Goal: Task Accomplishment & Management: Complete application form

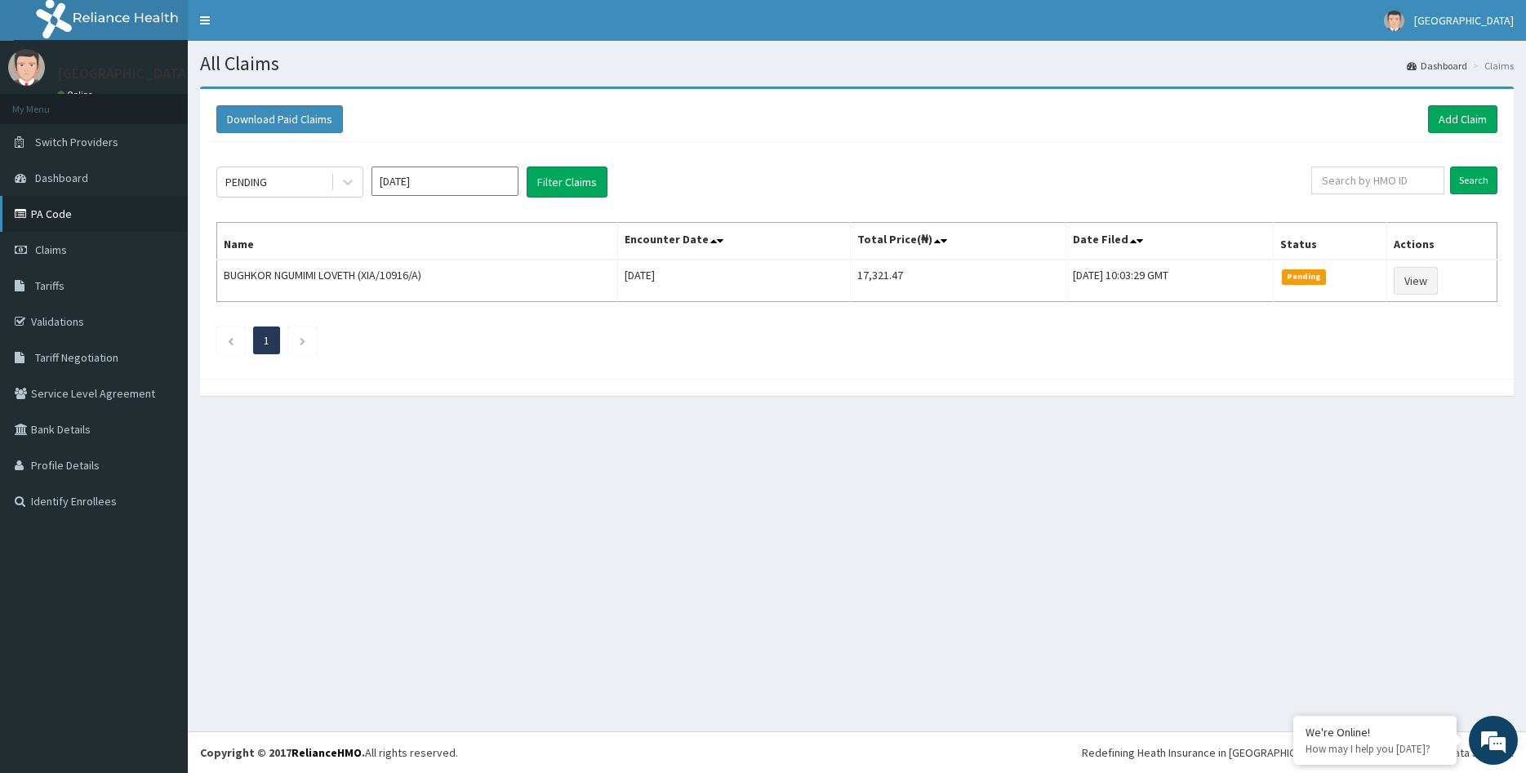
click at [46, 215] on link "PA Code" at bounding box center [94, 214] width 188 height 36
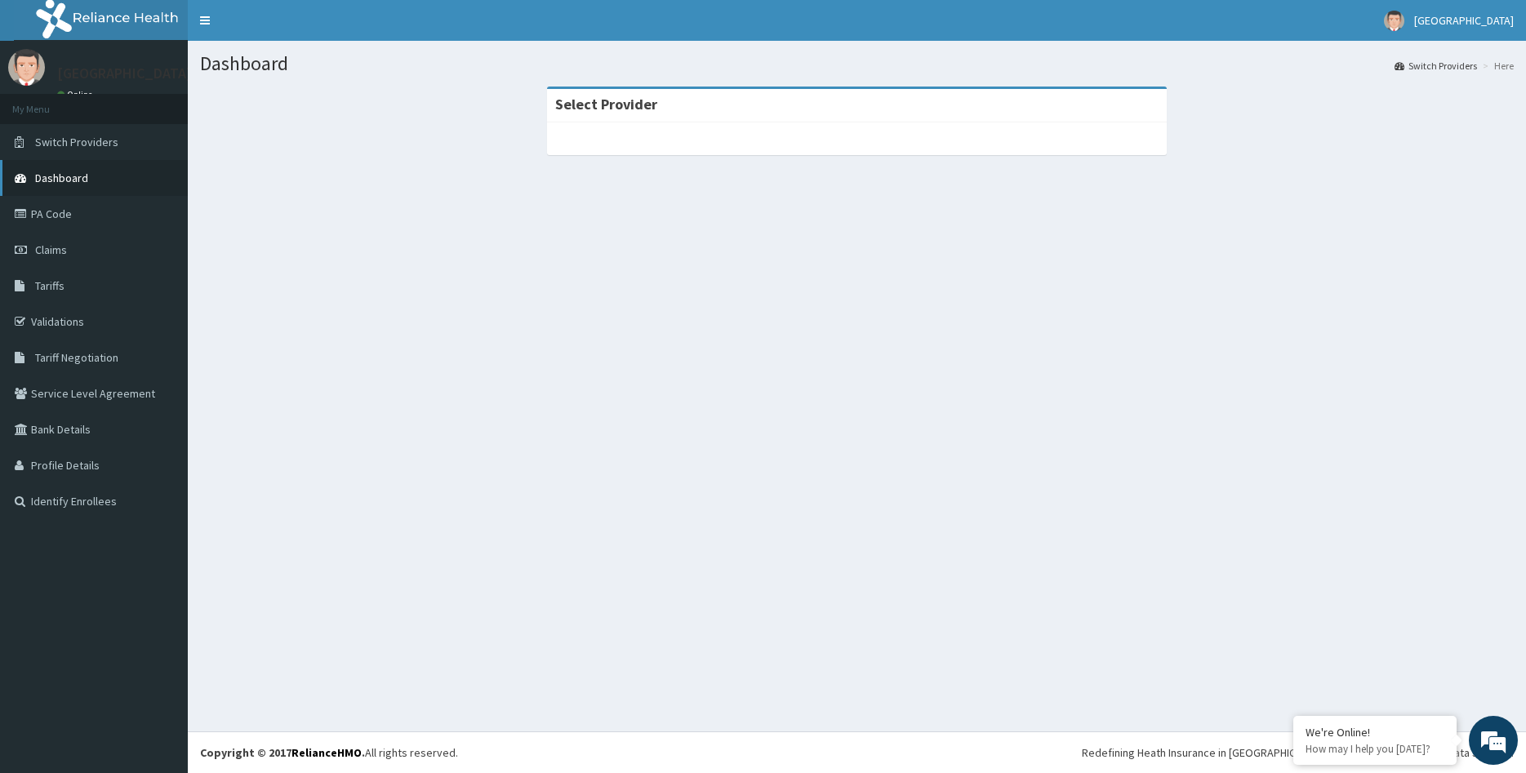
click at [54, 177] on span "Dashboard" at bounding box center [61, 178] width 53 height 15
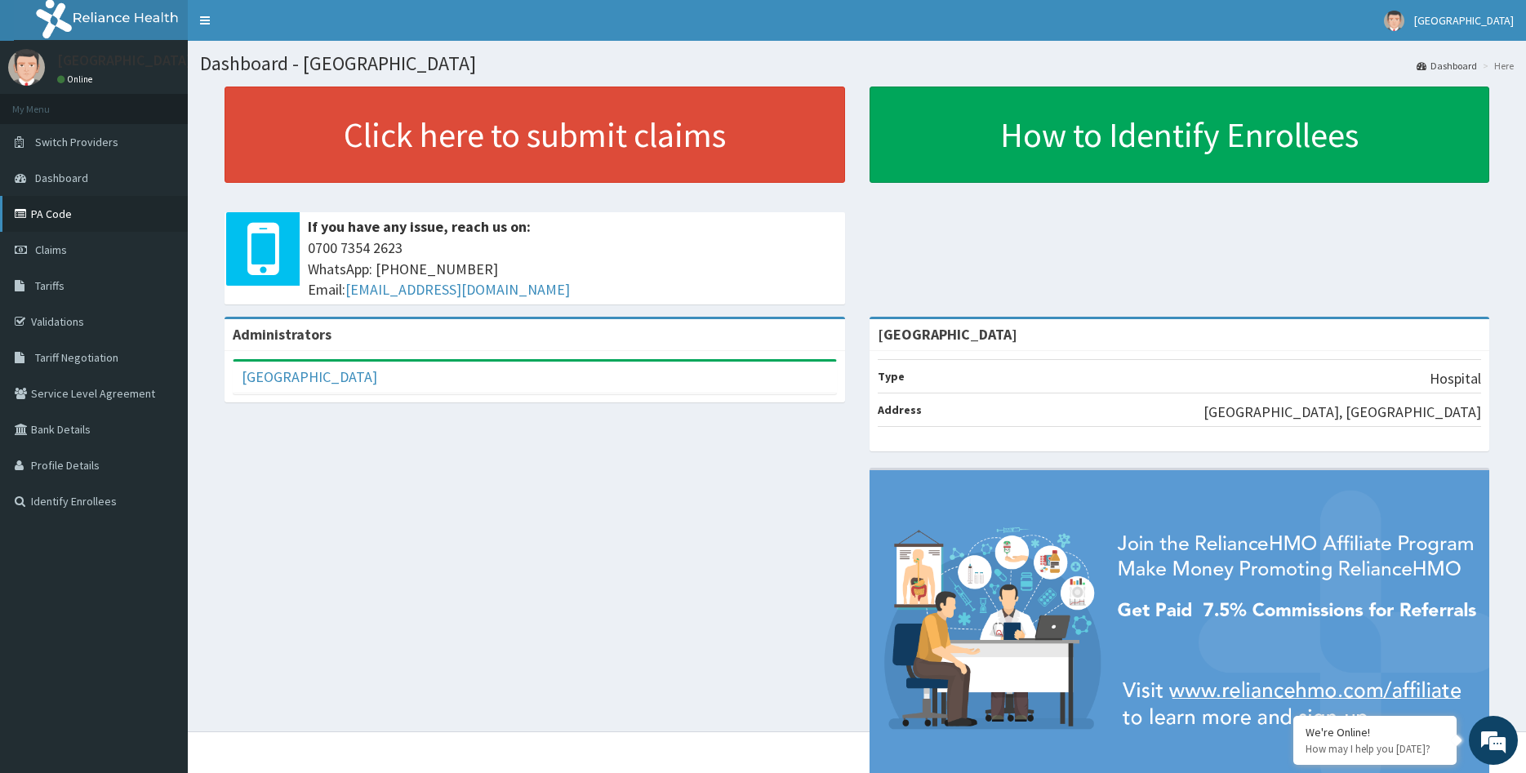
click at [69, 218] on link "PA Code" at bounding box center [94, 214] width 188 height 36
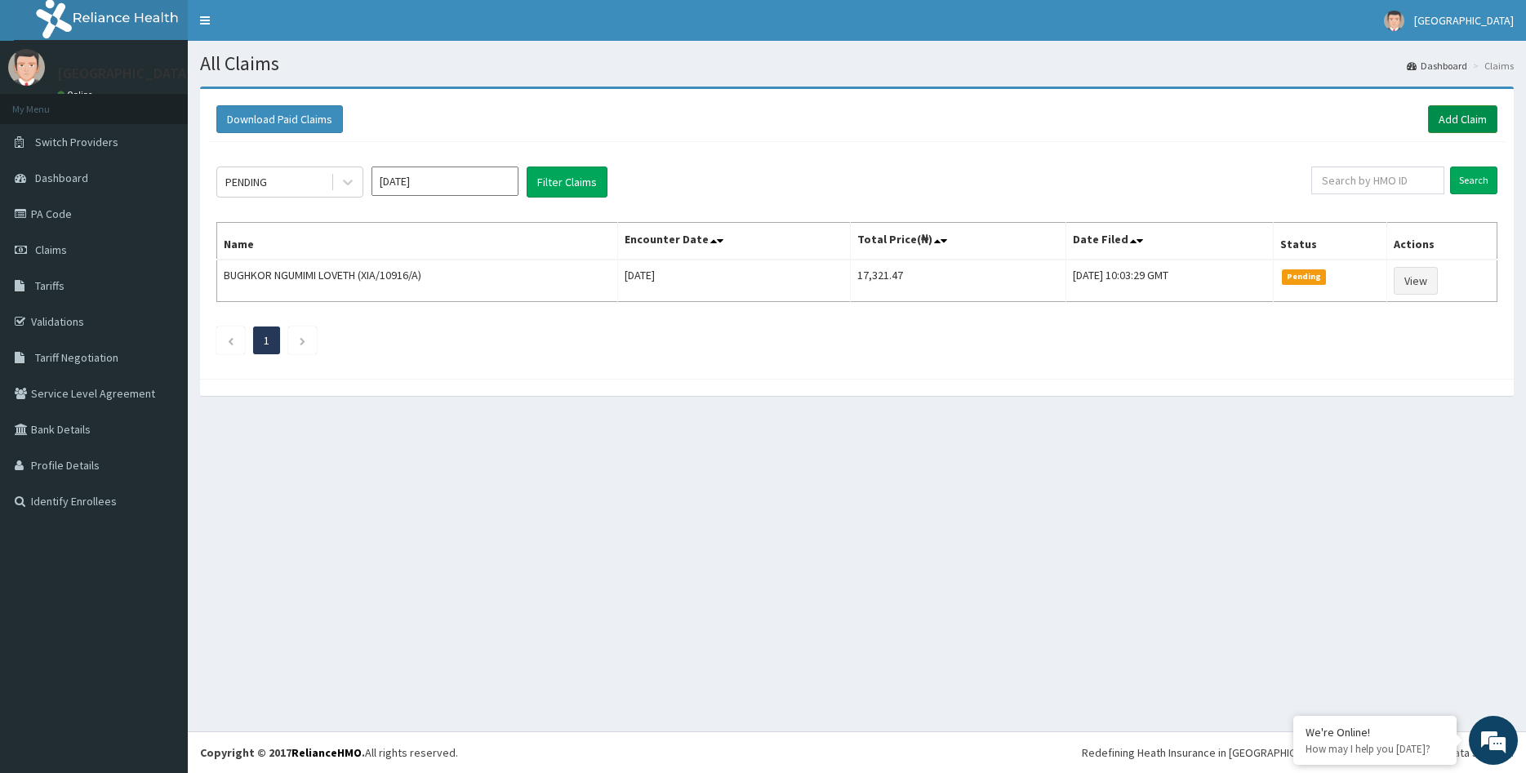
click at [1486, 121] on link "Add Claim" at bounding box center [1462, 119] width 69 height 28
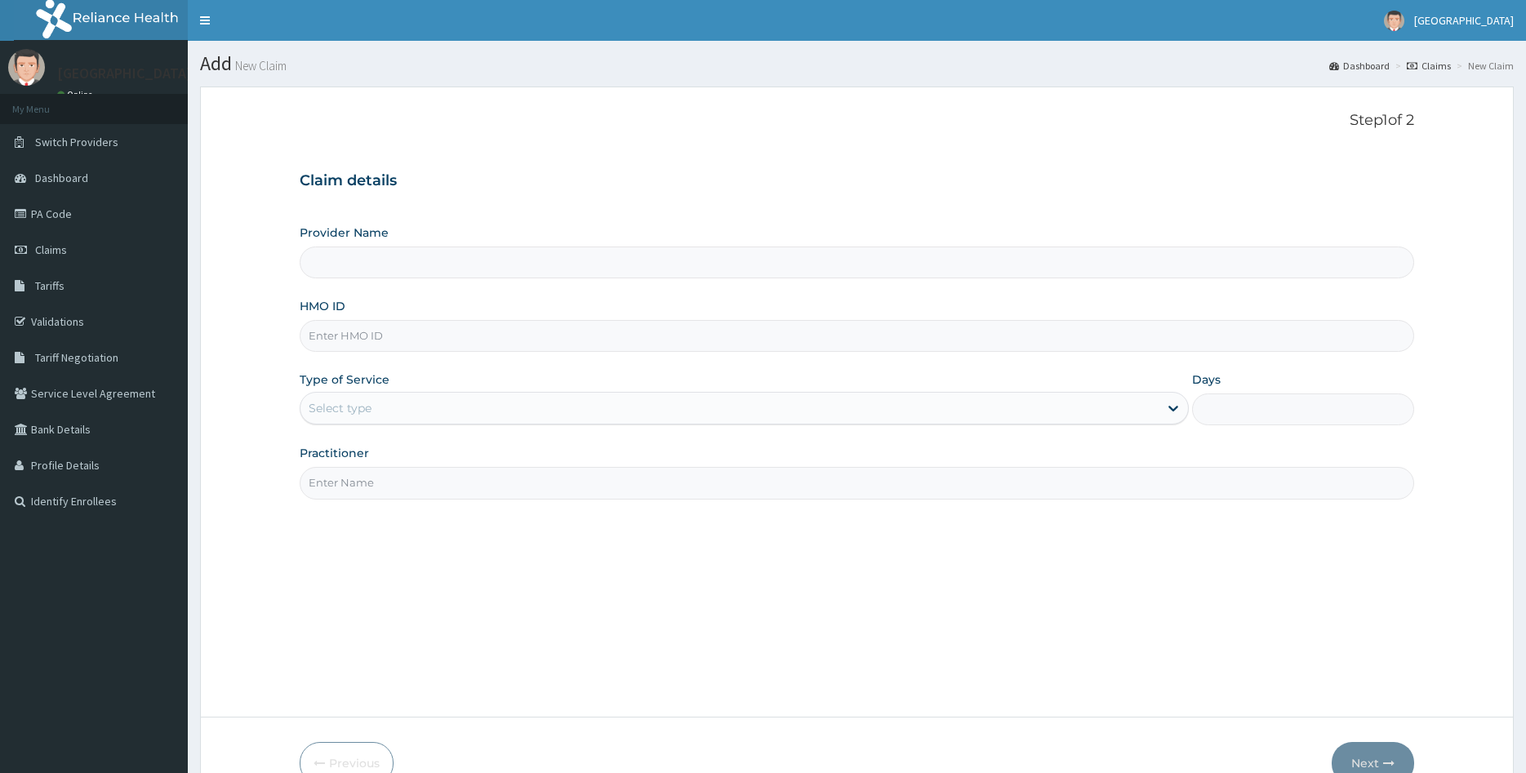
click at [438, 339] on input "HMO ID" at bounding box center [857, 336] width 1115 height 32
type input "F"
type input "[GEOGRAPHIC_DATA]"
type input "FMC/11485/B"
click at [901, 428] on div "Provider Name MYOM HOSPITAL HMO ID FMC/11485/B Type of Service Select type Days…" at bounding box center [857, 362] width 1115 height 274
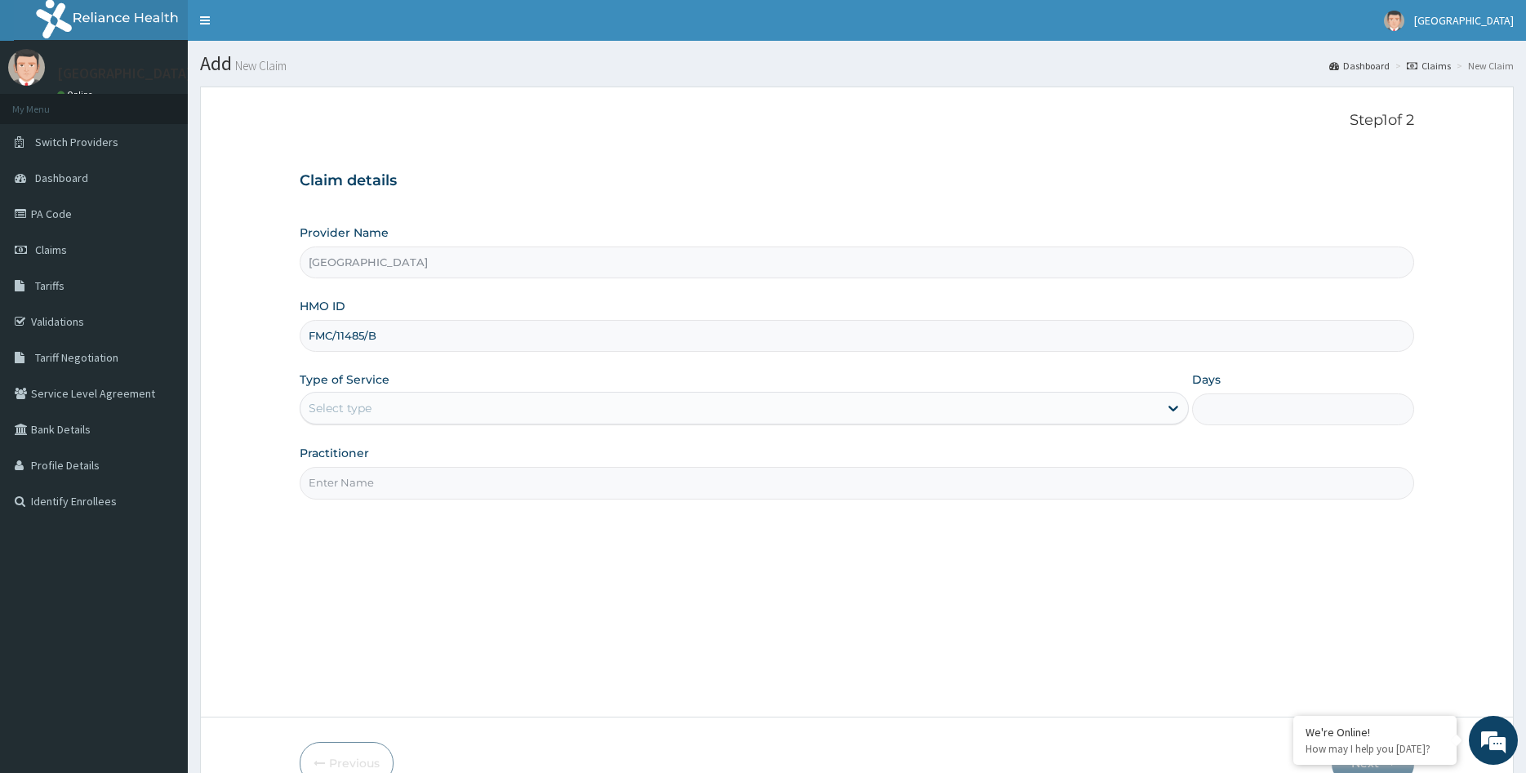
click at [642, 413] on div "Select type" at bounding box center [729, 408] width 859 height 26
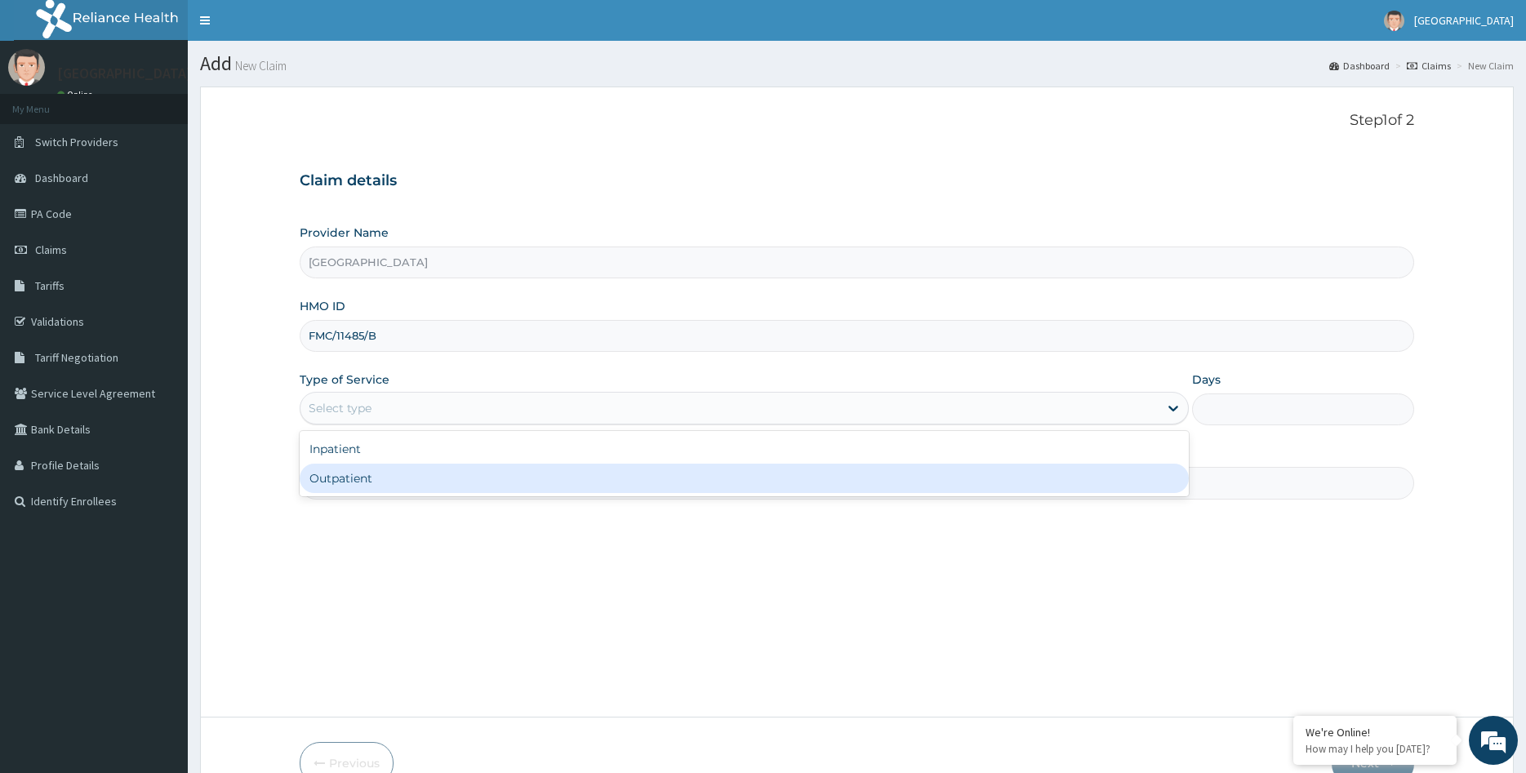
click at [474, 465] on div "Outpatient" at bounding box center [745, 478] width 890 height 29
type input "1"
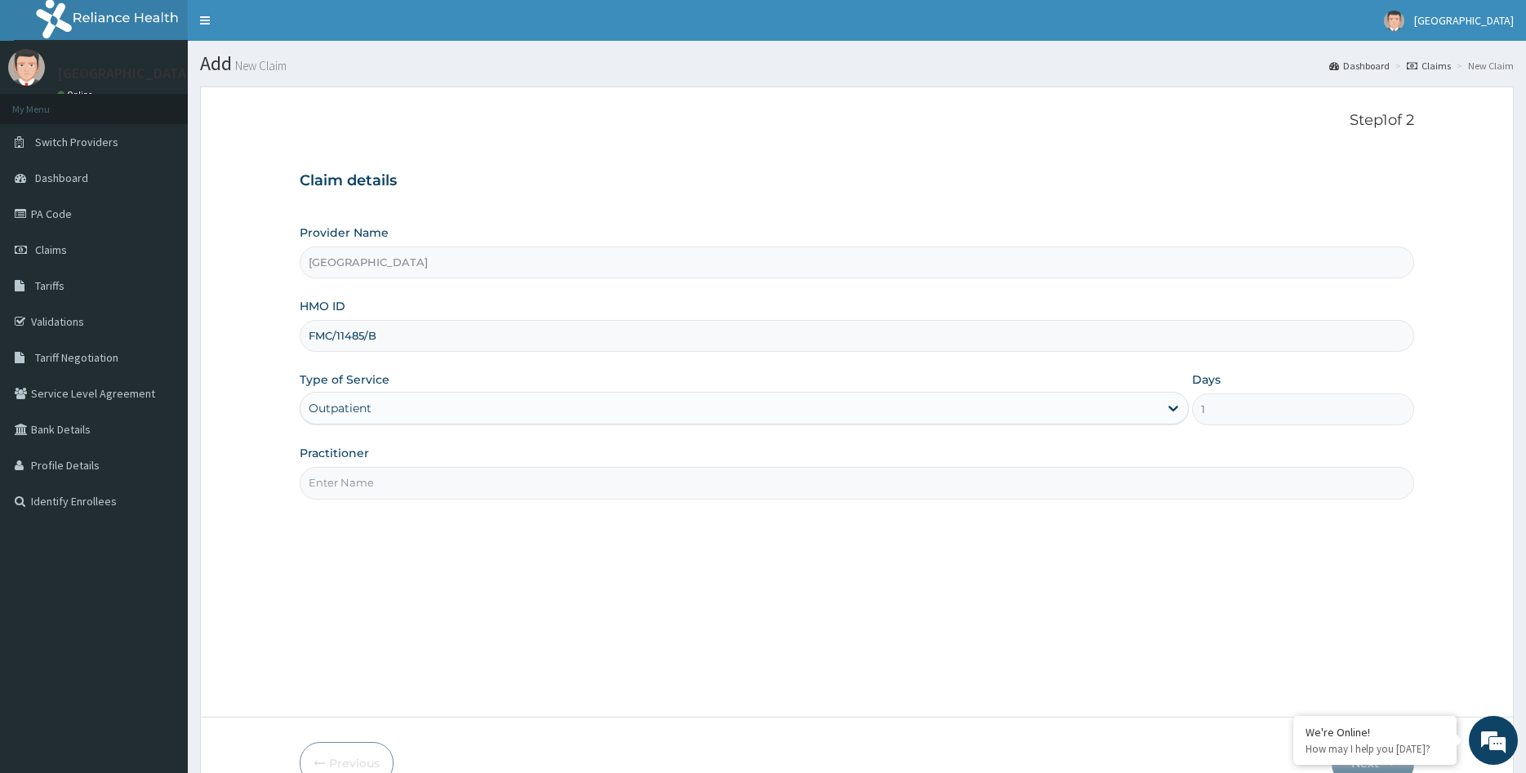
click at [918, 504] on div "Step 1 of 2 Claim details Provider Name MYOM HOSPITAL HMO ID FMC/11485/B Type o…" at bounding box center [857, 402] width 1115 height 580
click at [772, 465] on div "Practitioner" at bounding box center [857, 472] width 1115 height 54
click at [737, 486] on input "Practitioner" at bounding box center [857, 483] width 1115 height 32
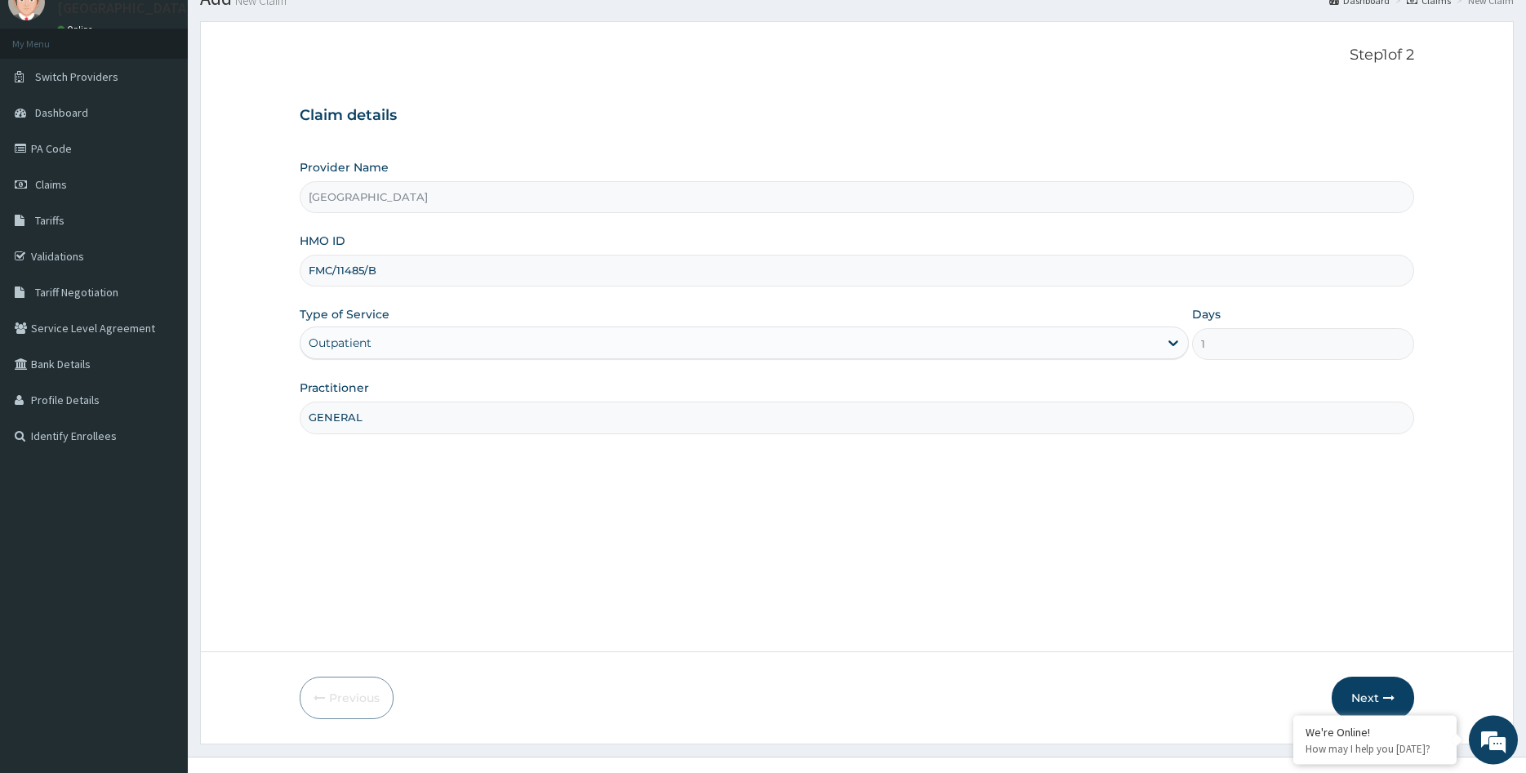
scroll to position [91, 0]
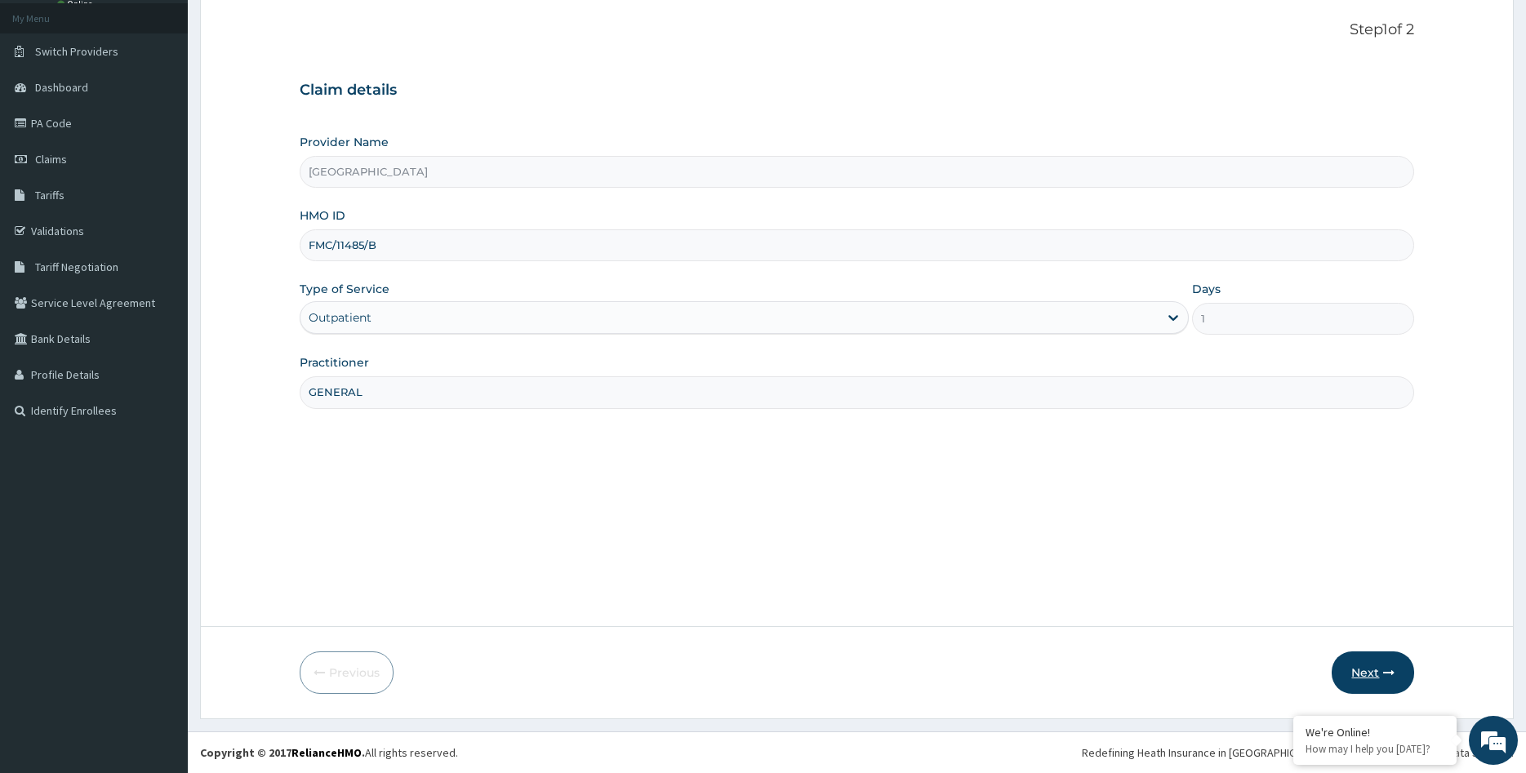
type input "GENERAL"
click at [1386, 669] on icon "button" at bounding box center [1388, 672] width 11 height 11
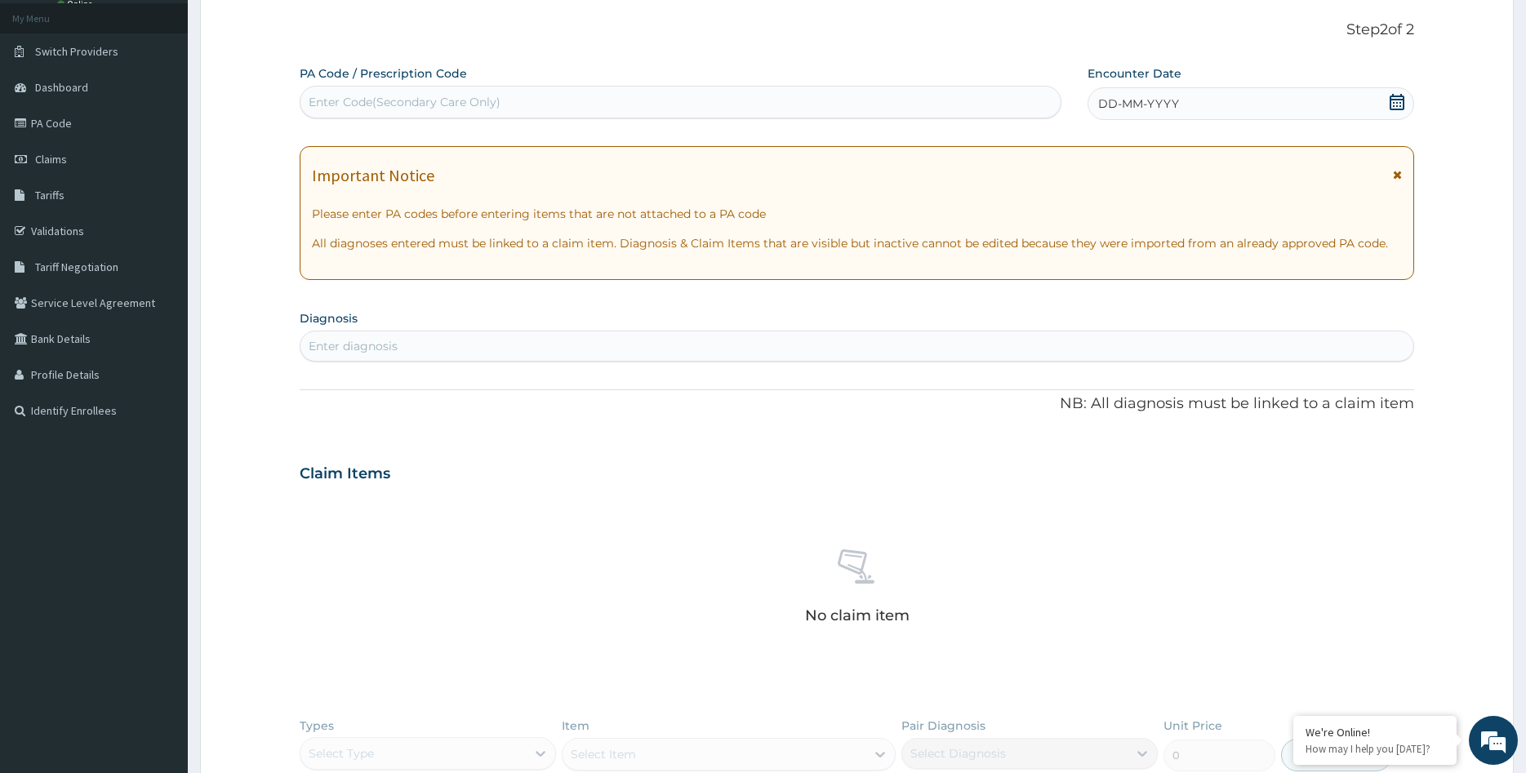
click at [915, 105] on div "Enter Code(Secondary Care Only)" at bounding box center [680, 102] width 761 height 26
paste input "PA/C7353E"
type input "PA/C7353E"
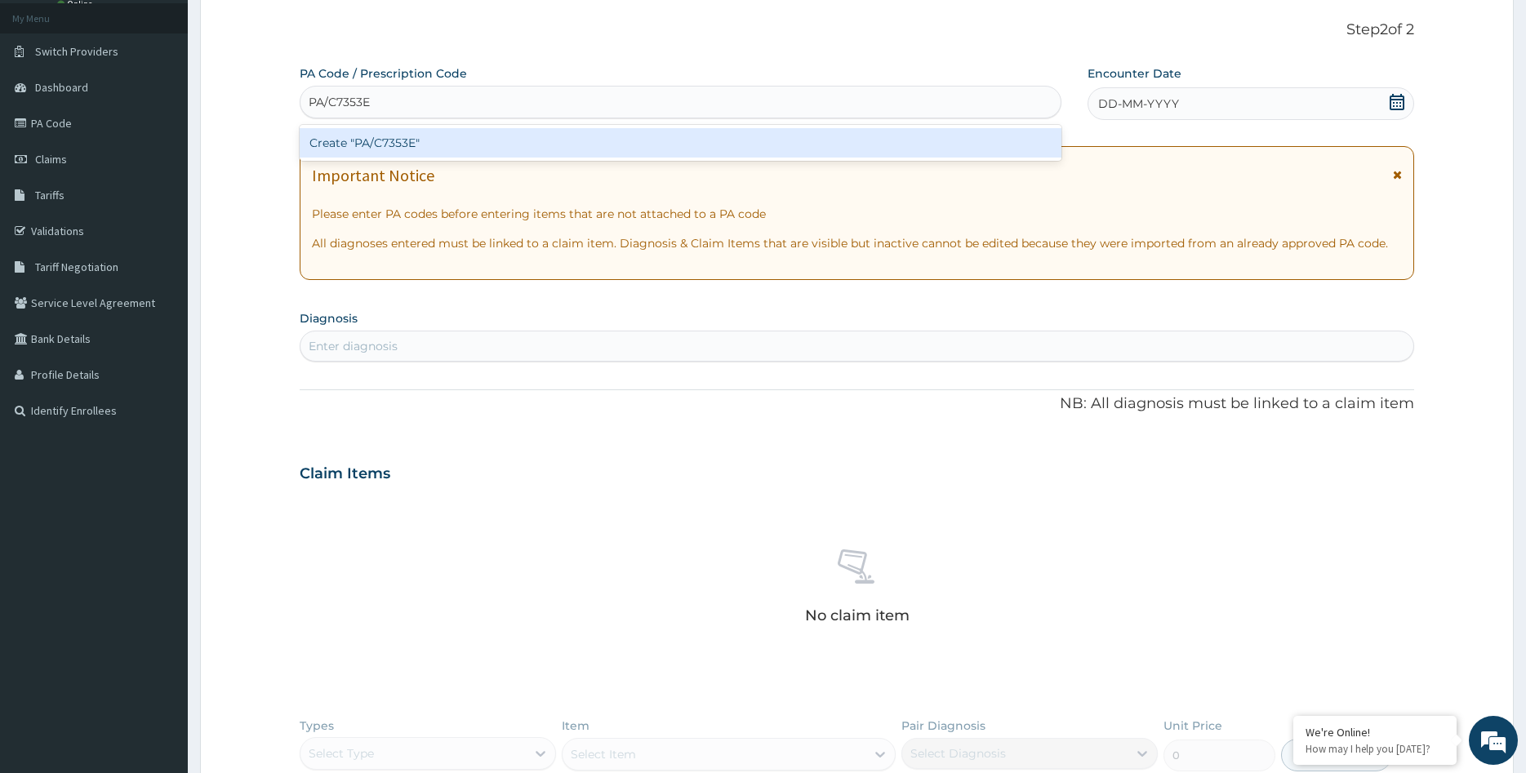
click at [474, 144] on div "Create "PA/C7353E"" at bounding box center [681, 142] width 763 height 29
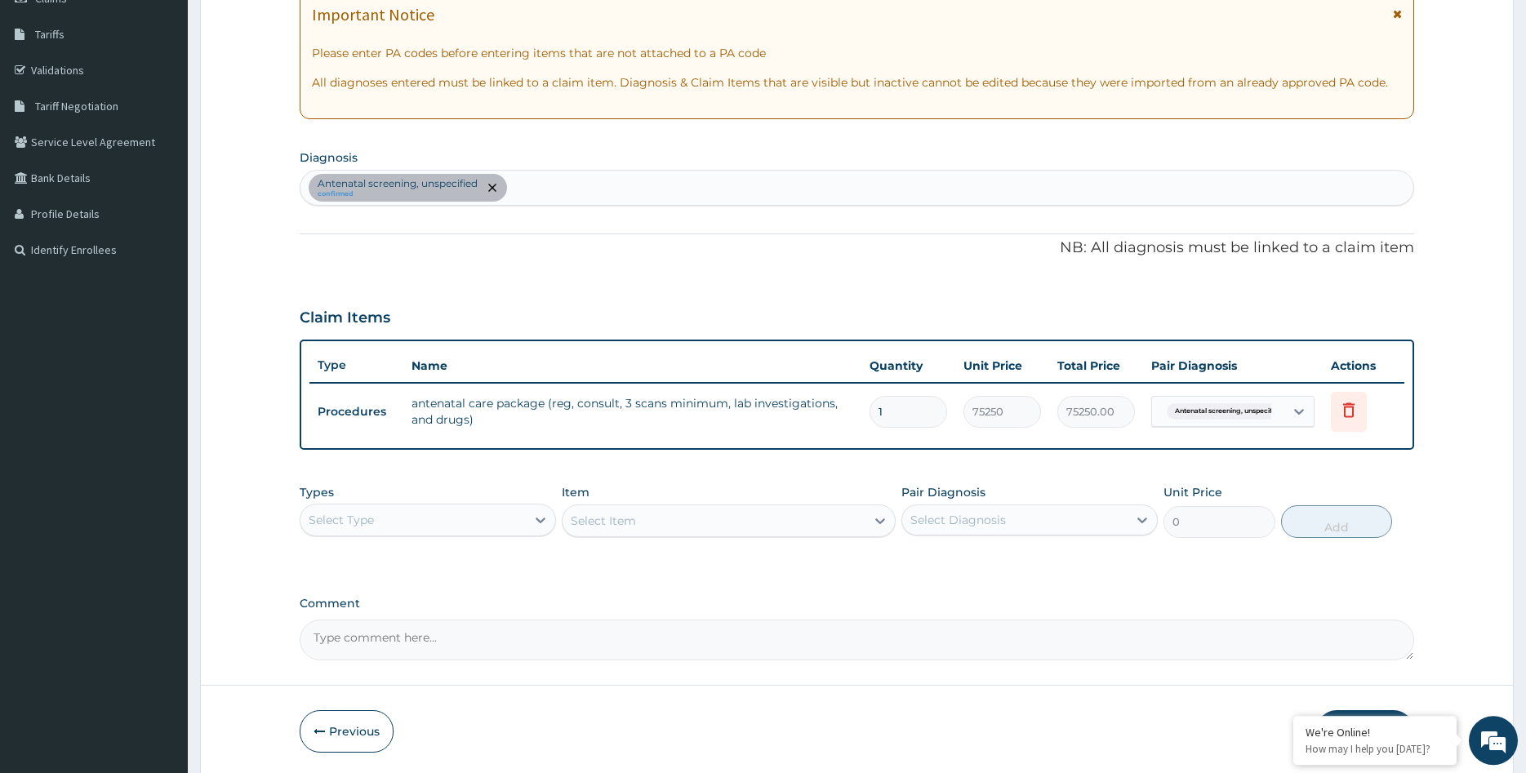
scroll to position [310, 0]
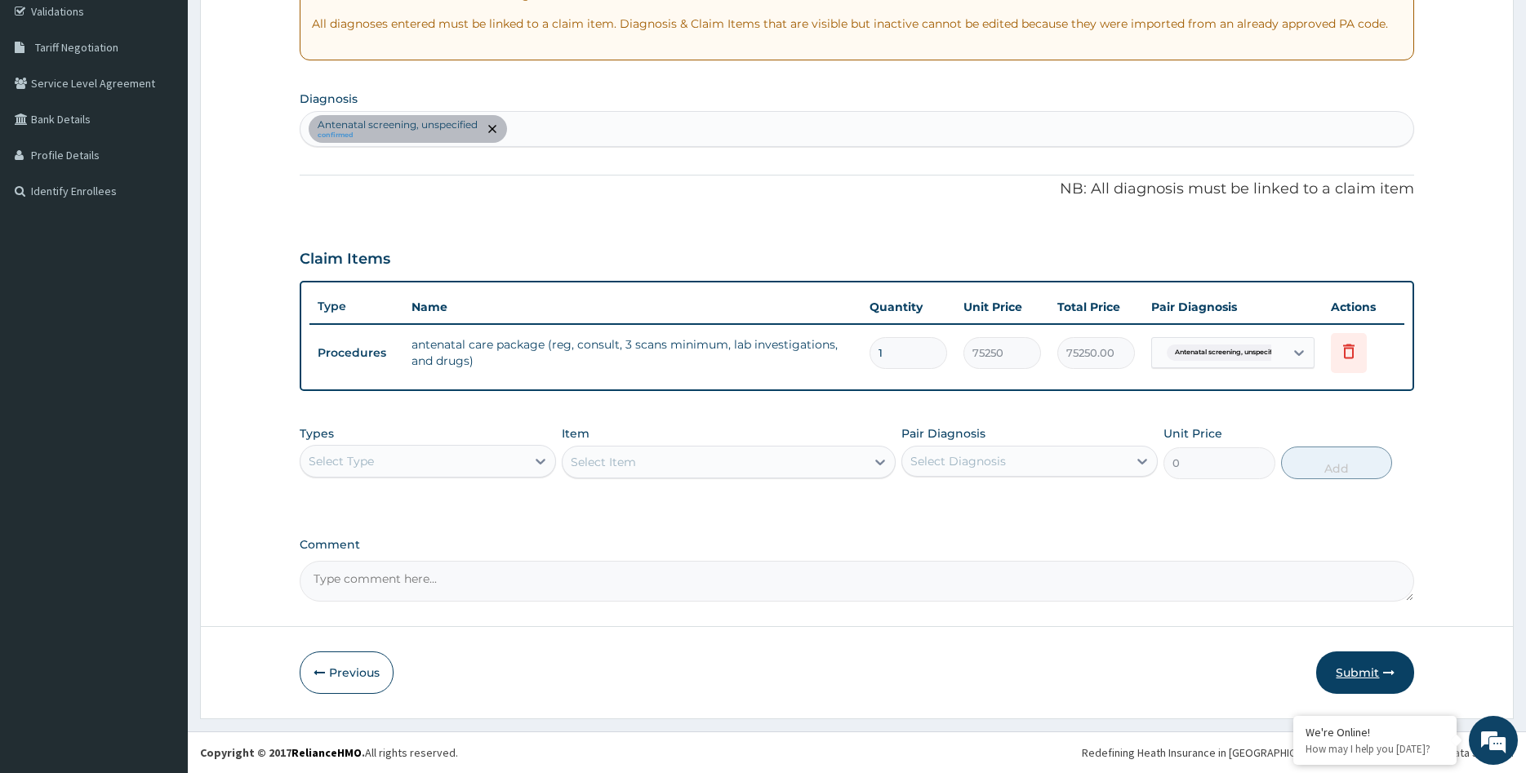
click at [1368, 672] on button "Submit" at bounding box center [1365, 673] width 98 height 42
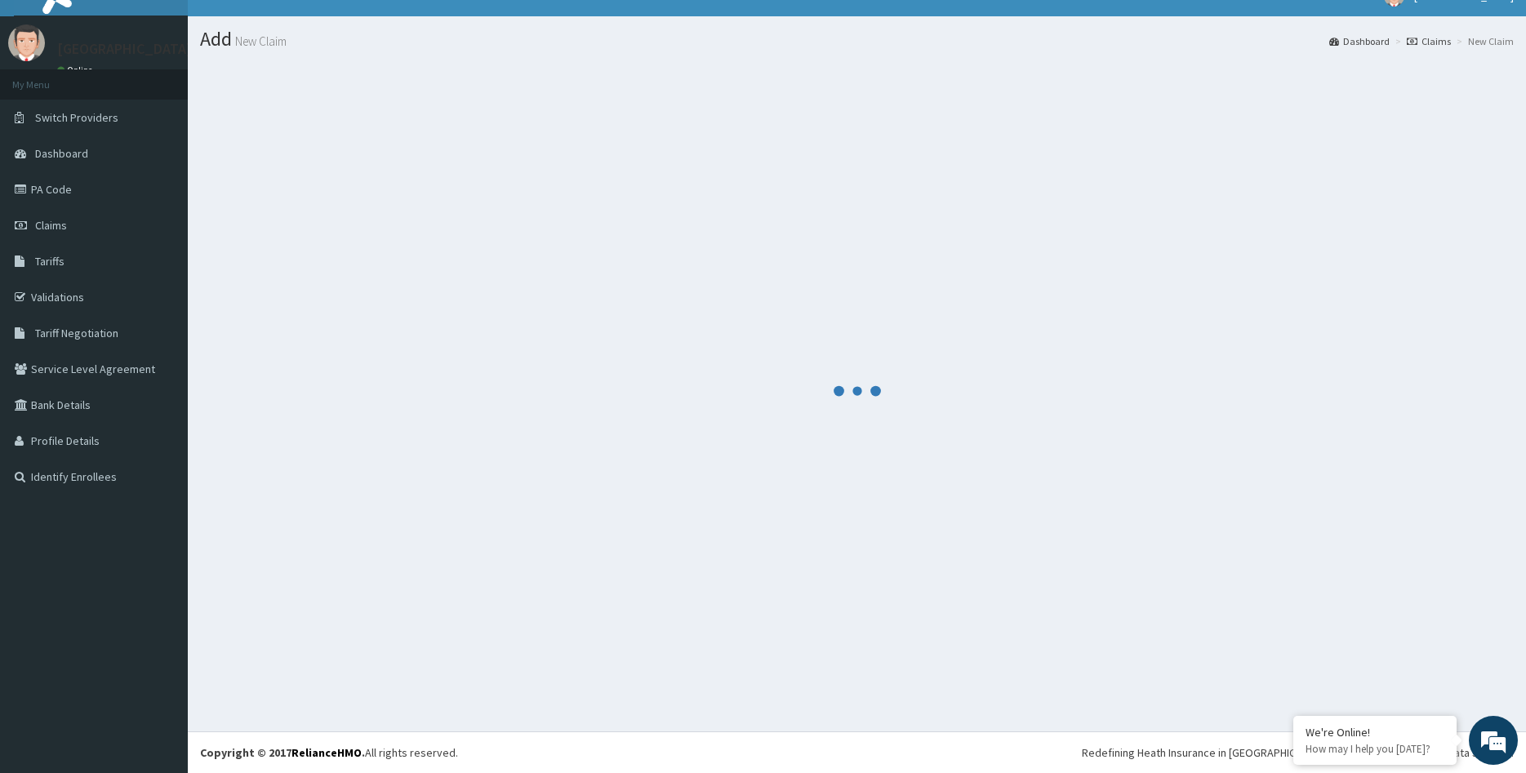
scroll to position [24, 0]
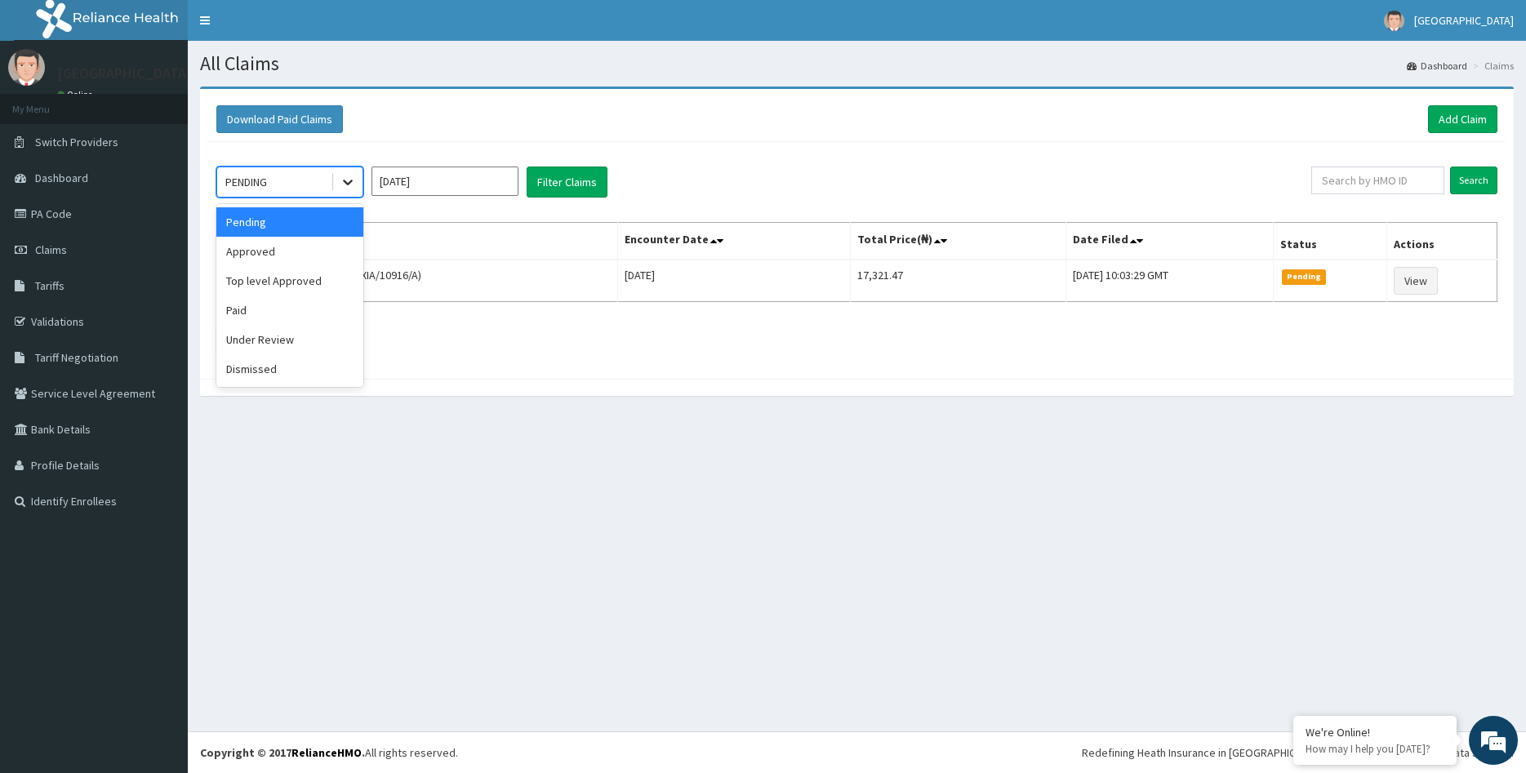
click at [350, 185] on icon at bounding box center [348, 182] width 16 height 16
click at [320, 262] on div "Approved" at bounding box center [289, 251] width 147 height 29
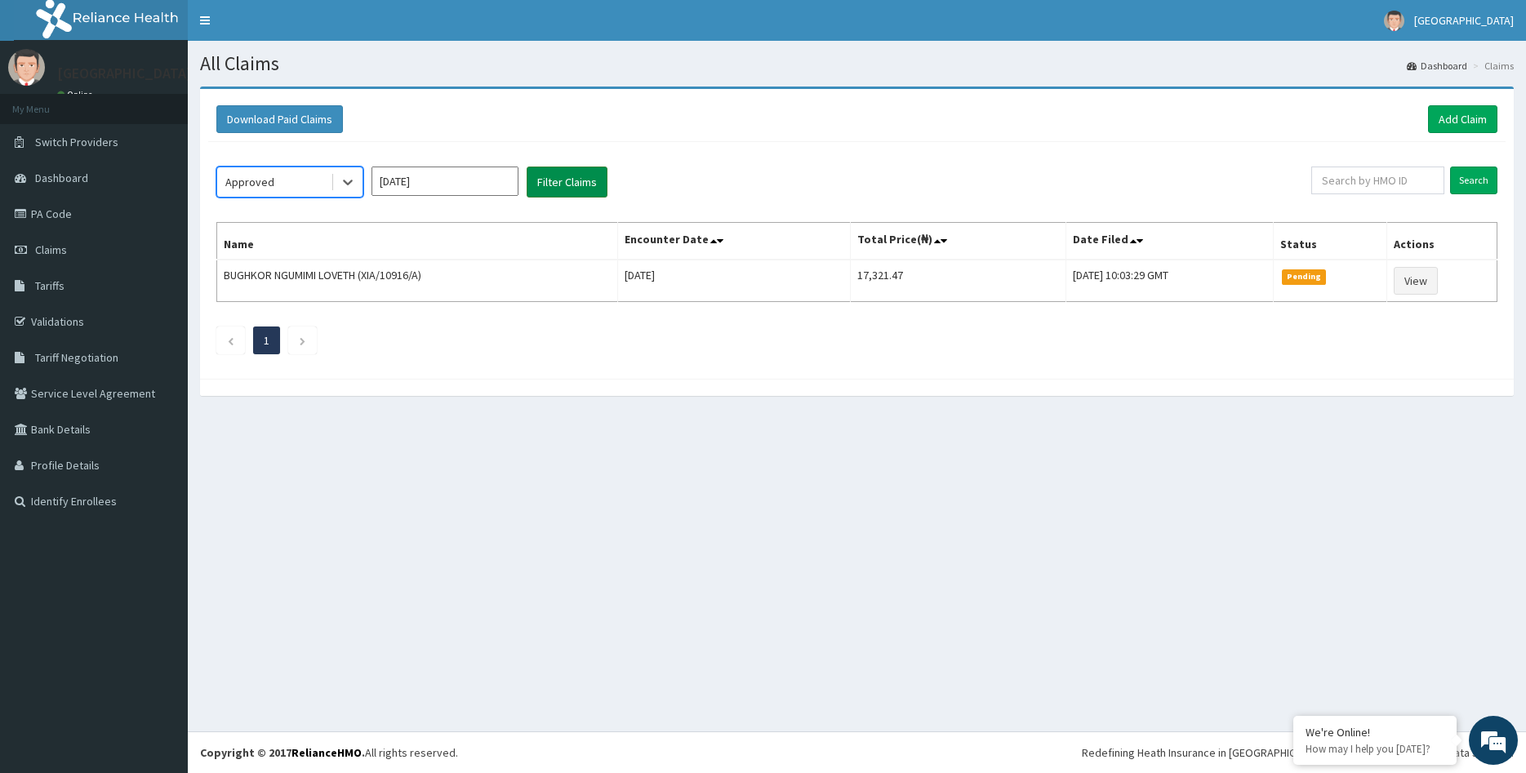
click at [579, 179] on button "Filter Claims" at bounding box center [567, 182] width 81 height 31
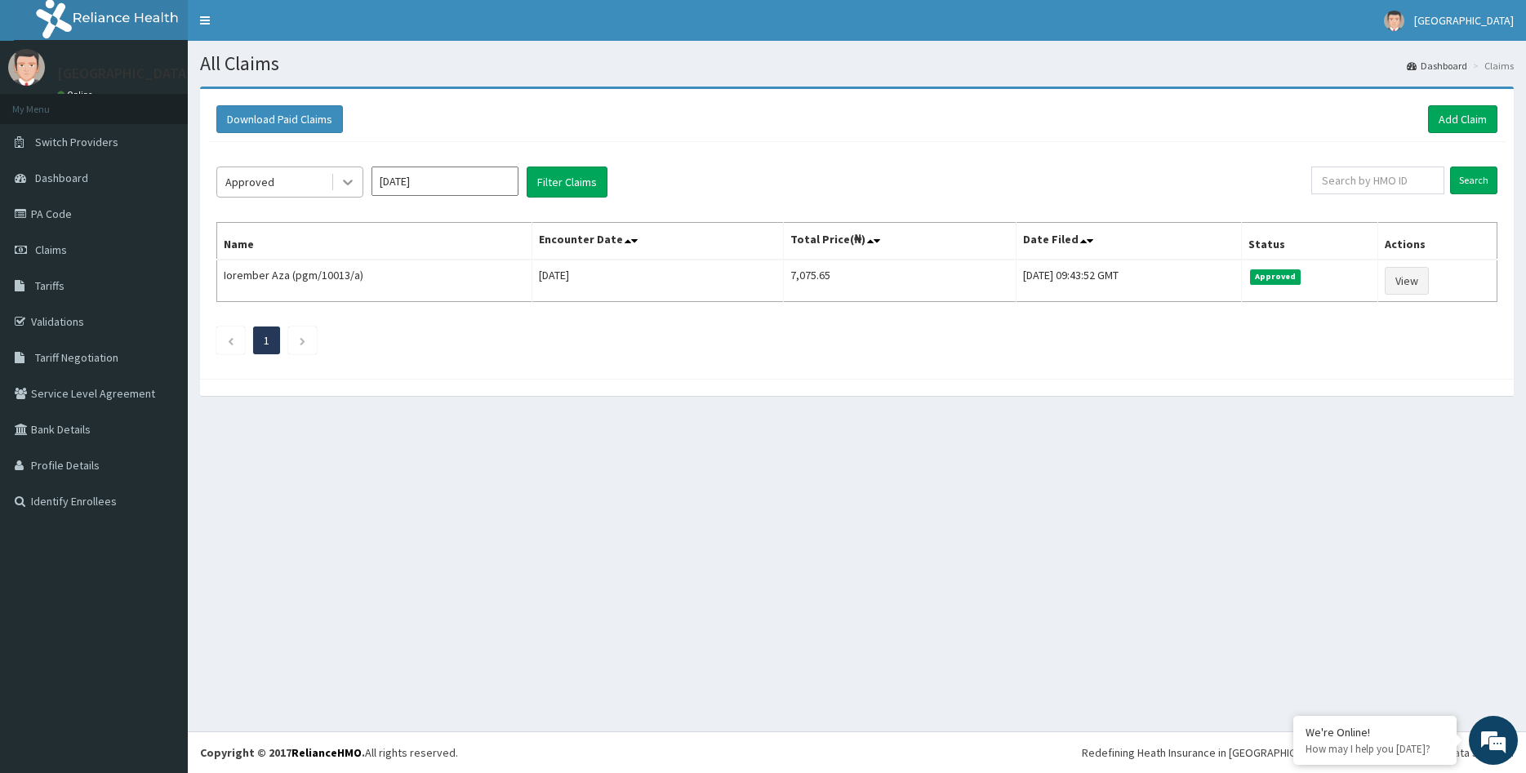
click at [351, 181] on icon at bounding box center [348, 183] width 10 height 6
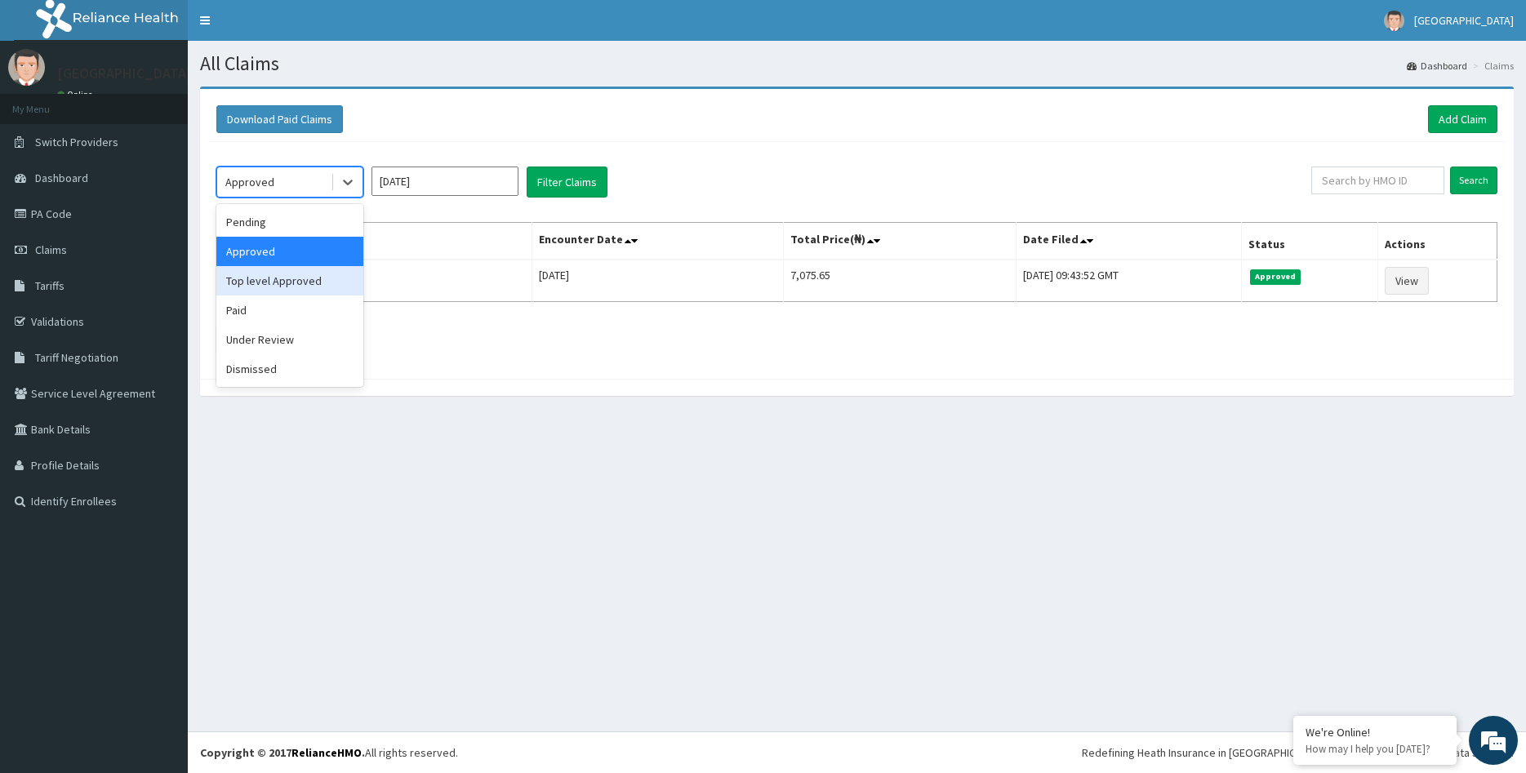
click at [284, 275] on div "Top level Approved" at bounding box center [289, 280] width 147 height 29
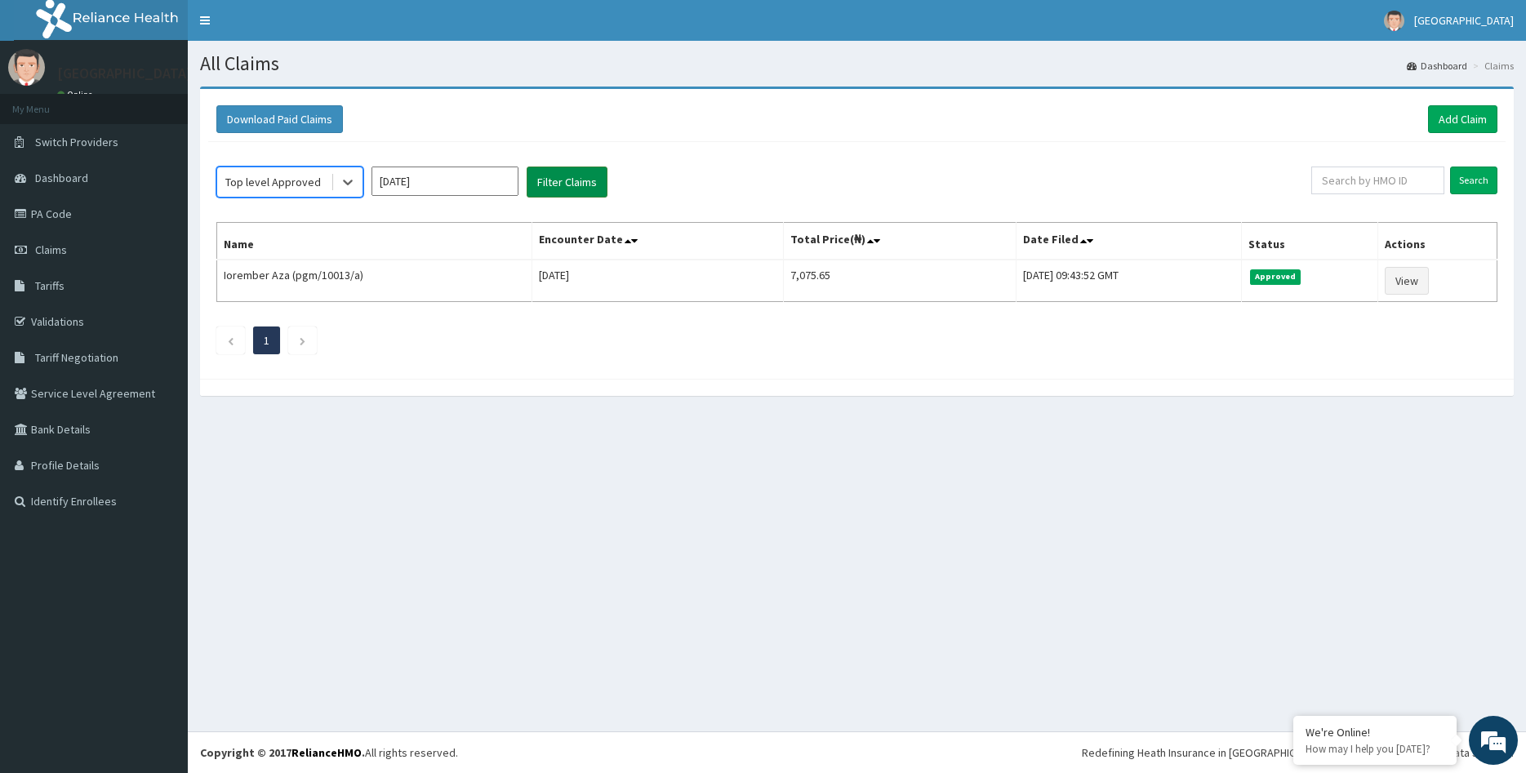
click at [569, 180] on button "Filter Claims" at bounding box center [567, 182] width 81 height 31
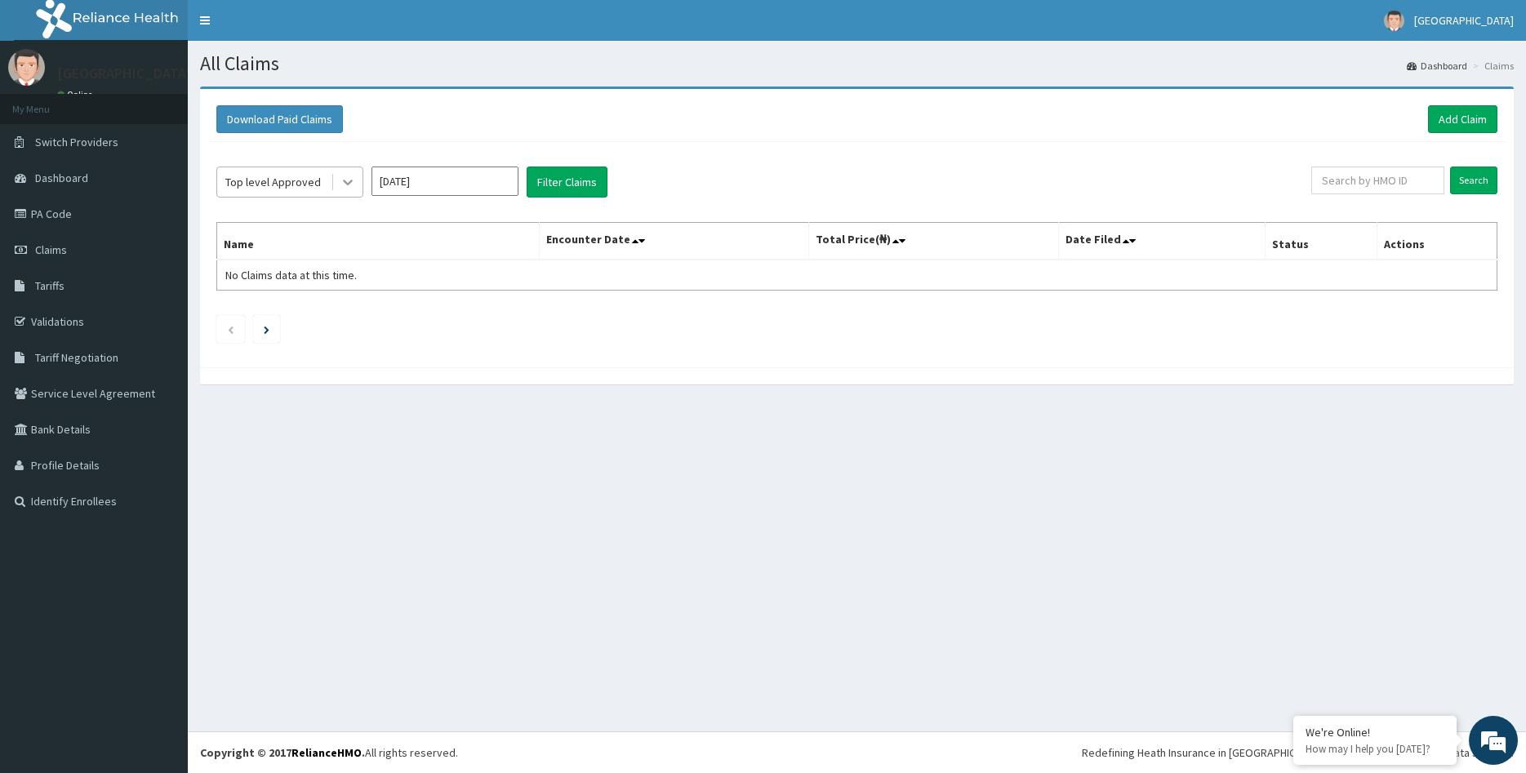
click at [347, 182] on icon at bounding box center [348, 182] width 16 height 16
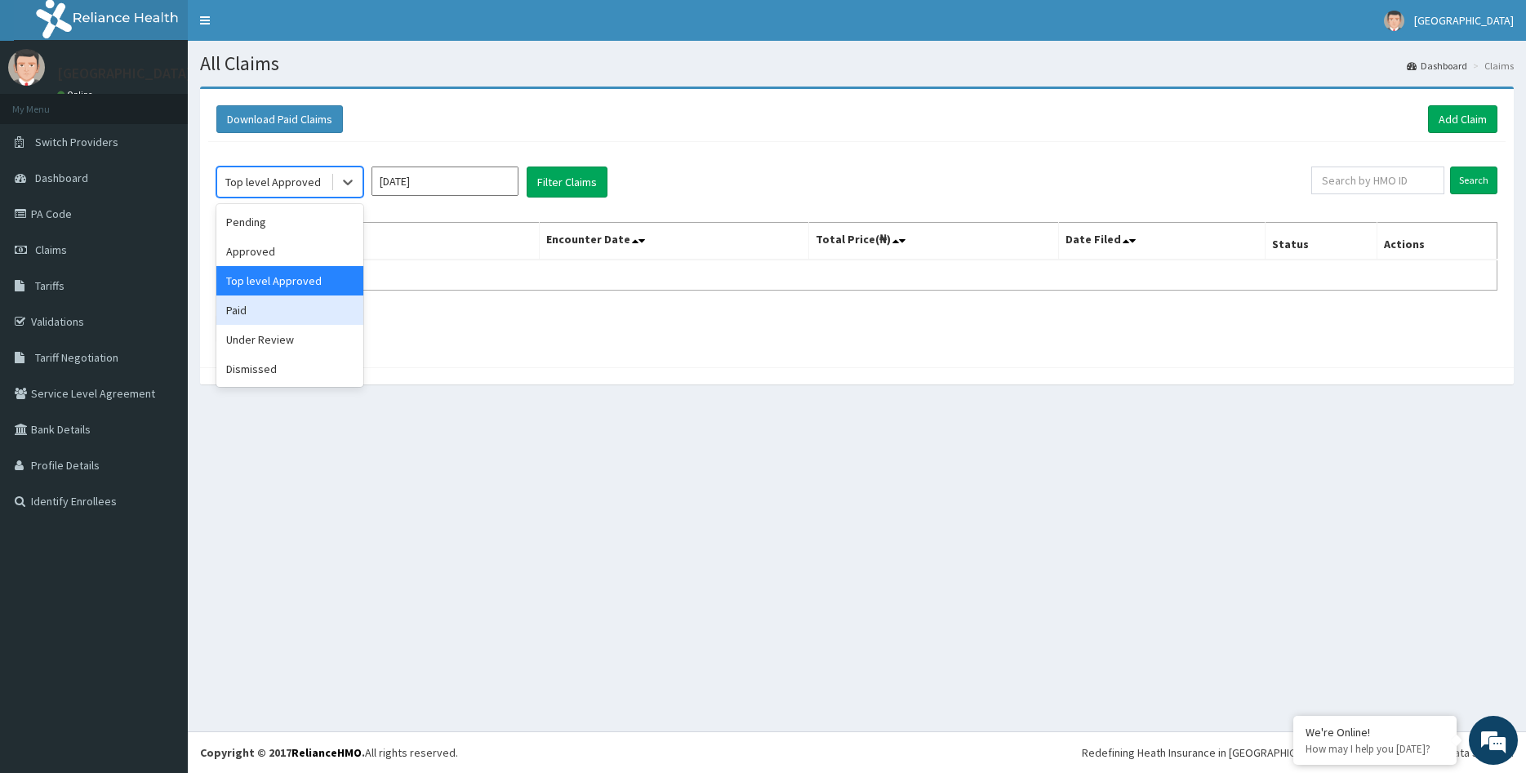
click at [257, 309] on div "Paid" at bounding box center [289, 310] width 147 height 29
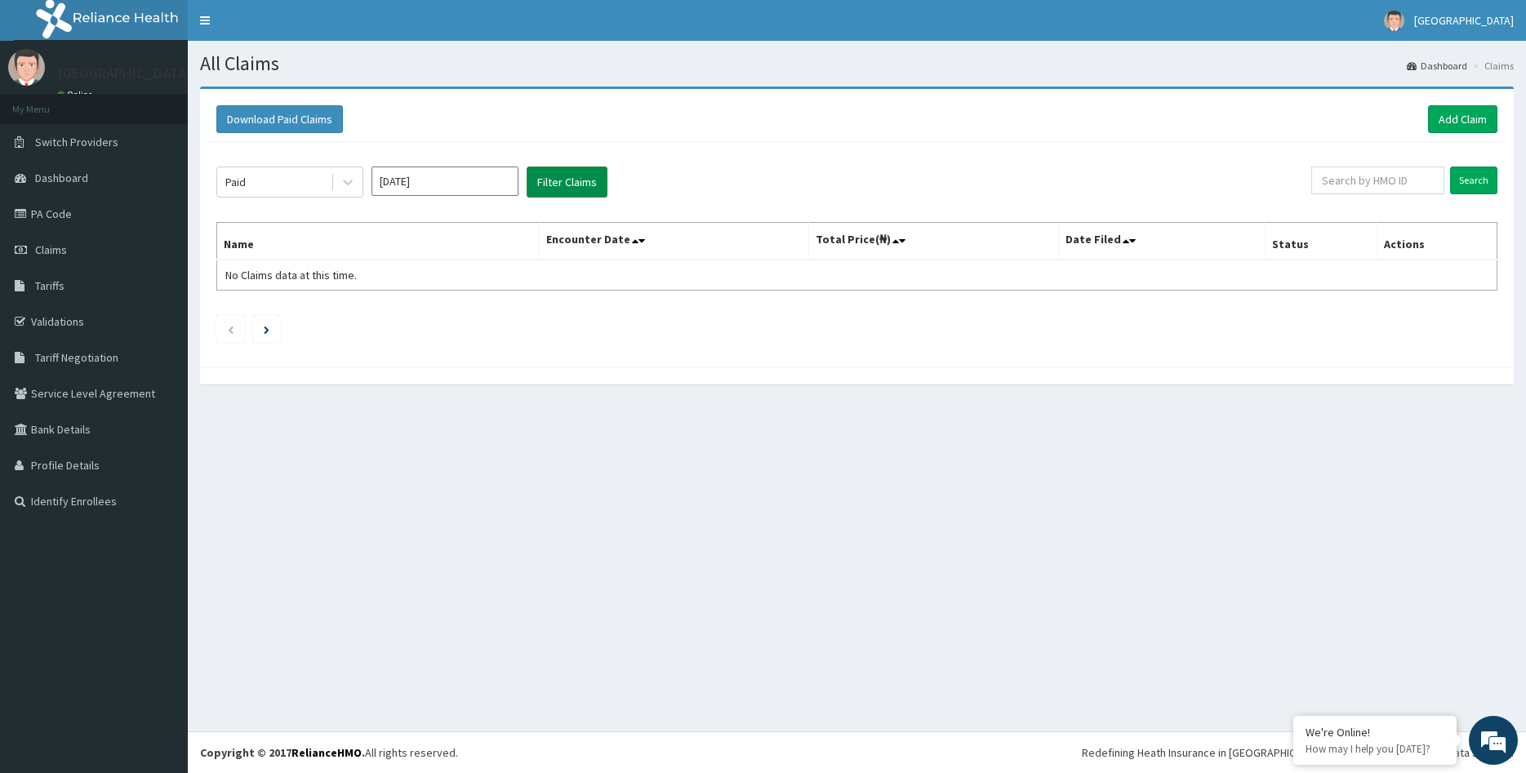
click at [560, 189] on button "Filter Claims" at bounding box center [567, 182] width 81 height 31
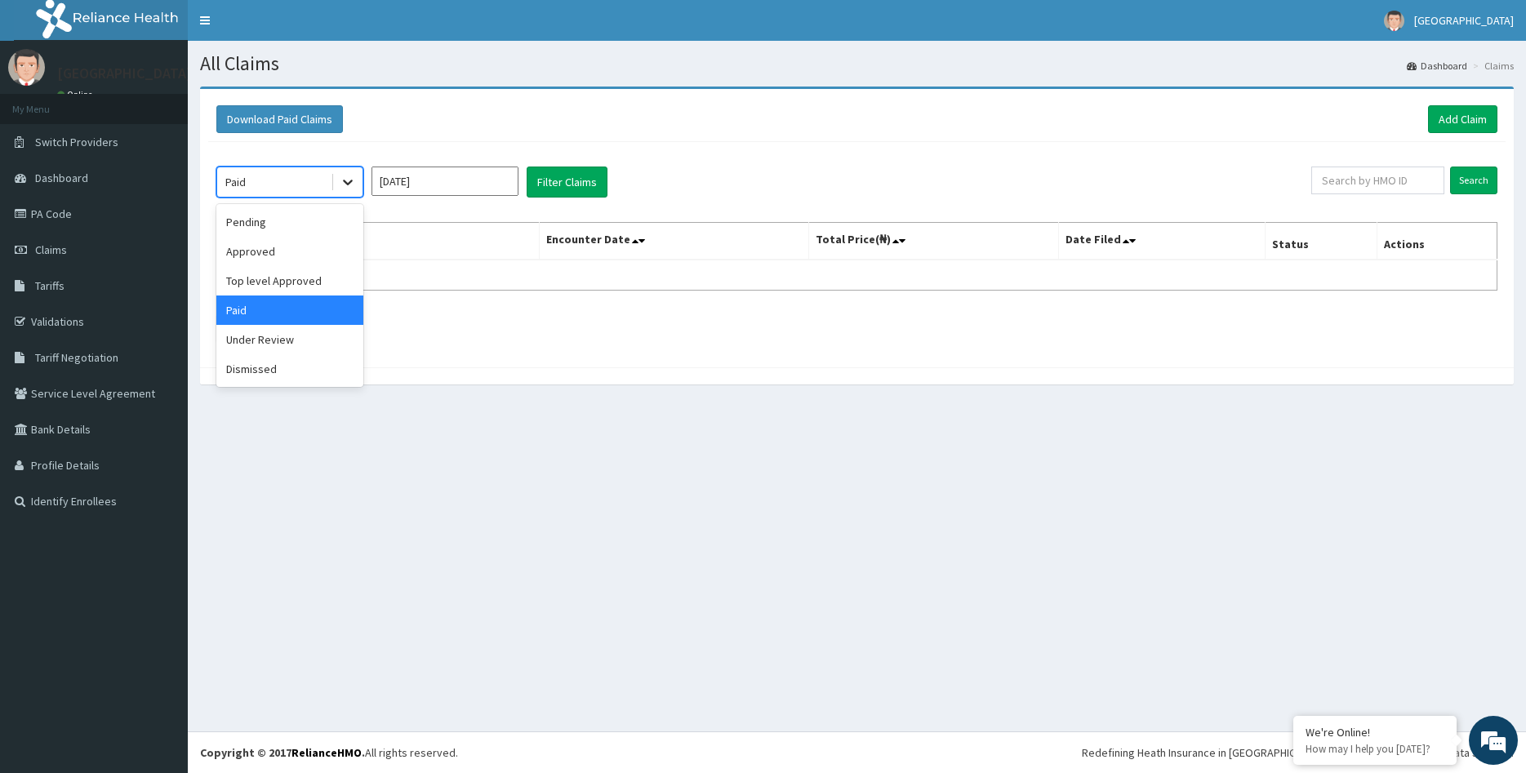
click at [348, 174] on div at bounding box center [347, 181] width 29 height 29
click at [273, 256] on div "Approved" at bounding box center [289, 251] width 147 height 29
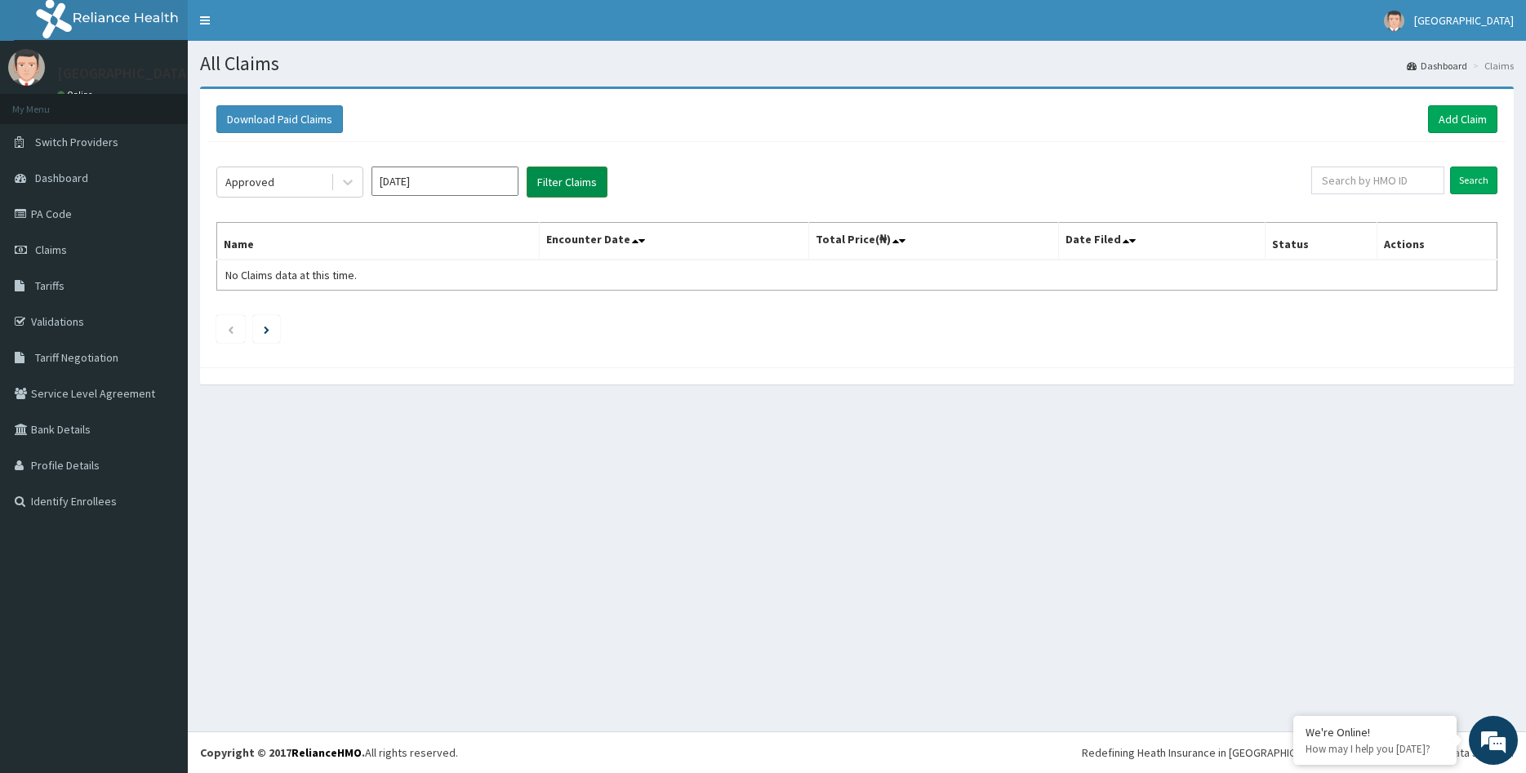
click at [554, 177] on button "Filter Claims" at bounding box center [567, 182] width 81 height 31
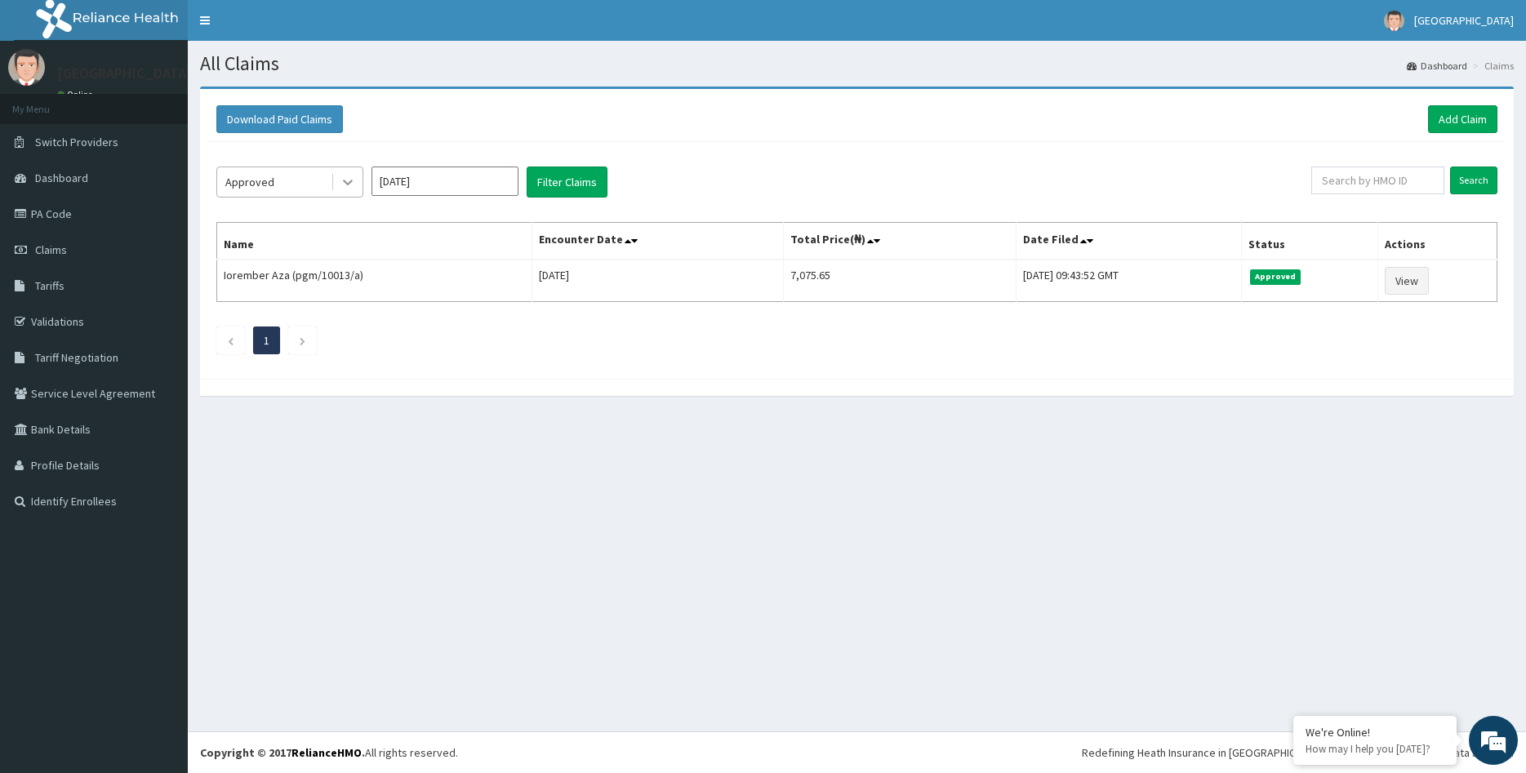
click at [354, 185] on icon at bounding box center [348, 182] width 16 height 16
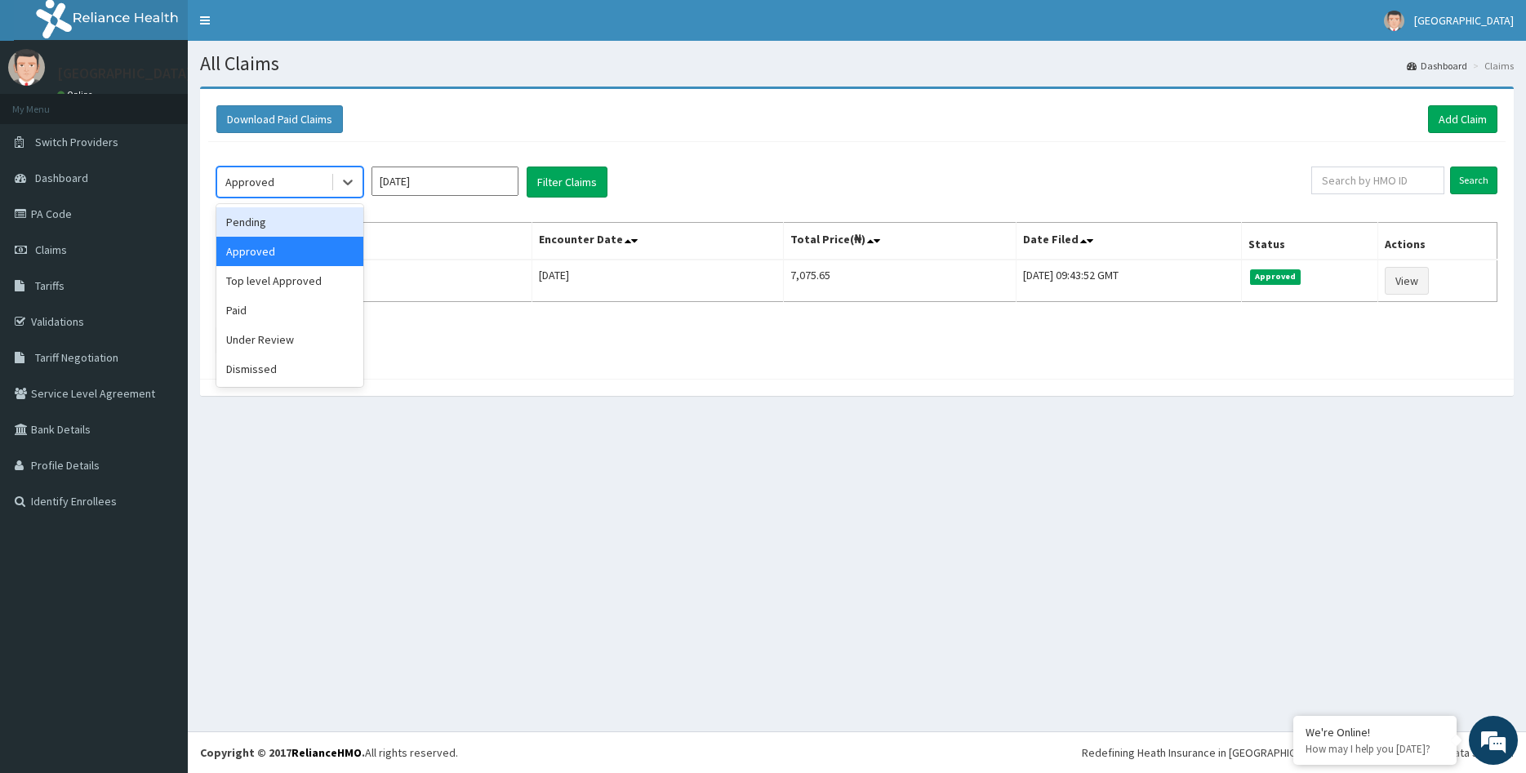
click at [281, 228] on div "Pending" at bounding box center [289, 221] width 147 height 29
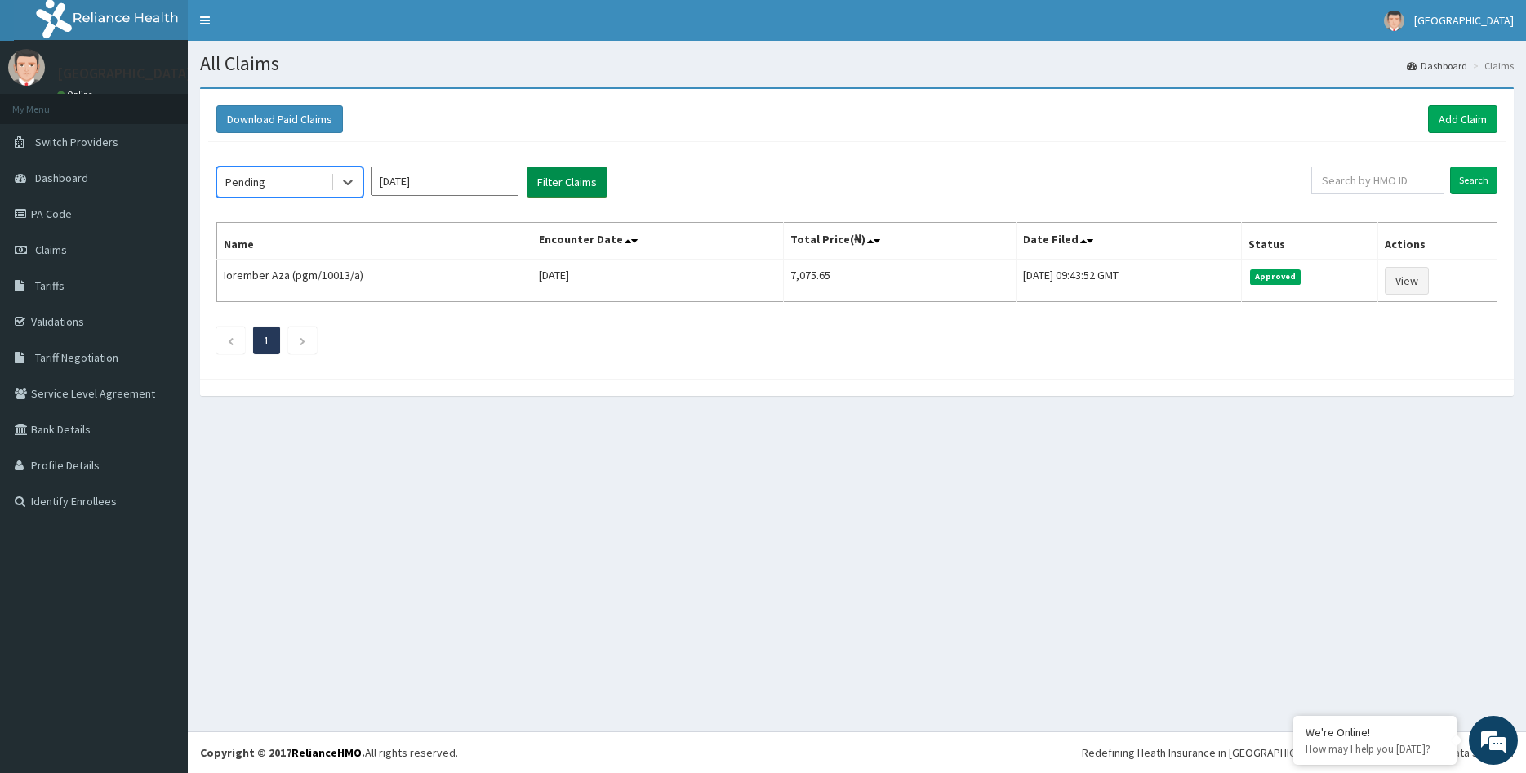
click at [575, 173] on button "Filter Claims" at bounding box center [567, 182] width 81 height 31
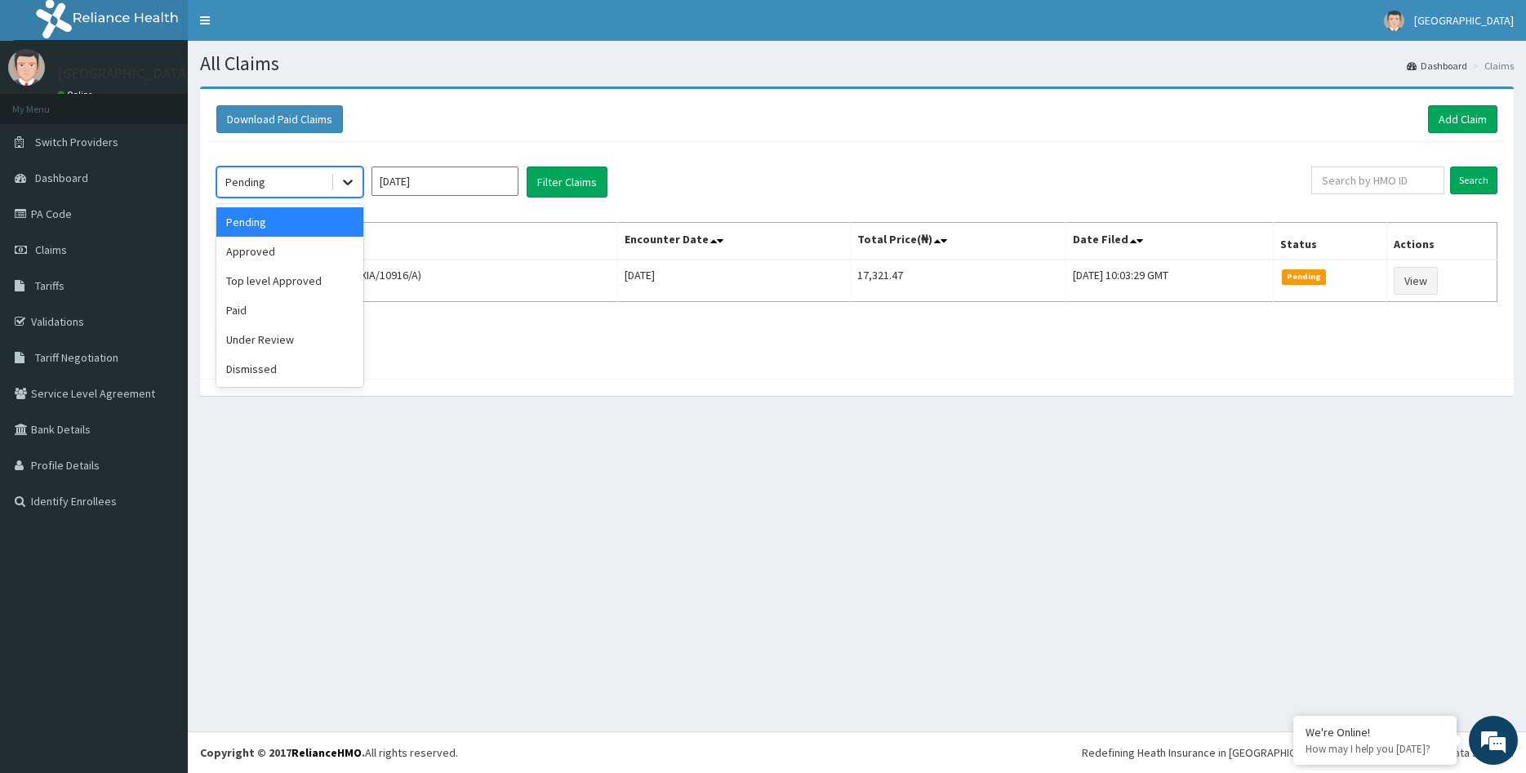
click at [352, 180] on icon at bounding box center [348, 182] width 16 height 16
click at [275, 342] on div "Under Review" at bounding box center [289, 339] width 147 height 29
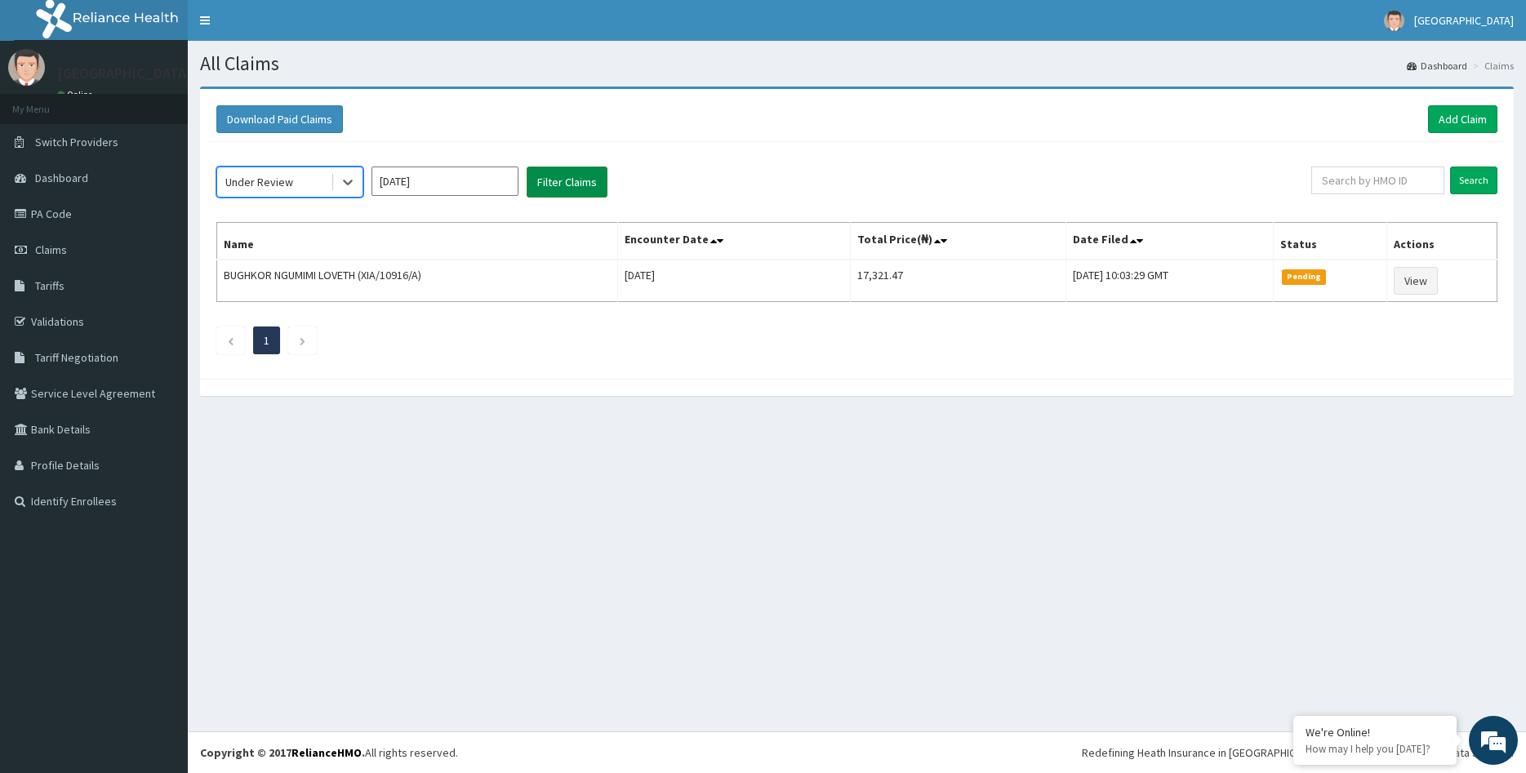
click at [570, 178] on button "Filter Claims" at bounding box center [567, 182] width 81 height 31
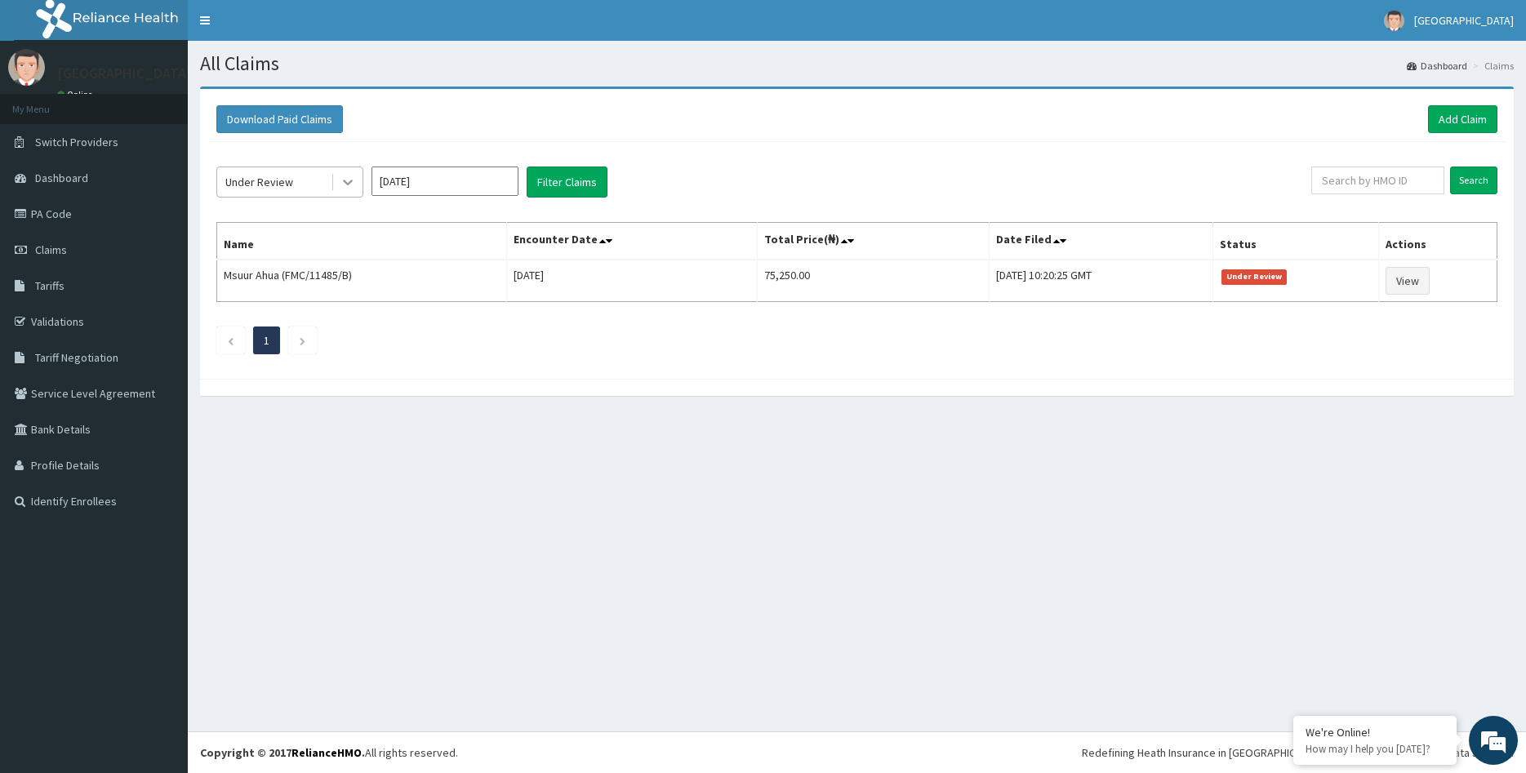
click at [350, 180] on icon at bounding box center [348, 182] width 16 height 16
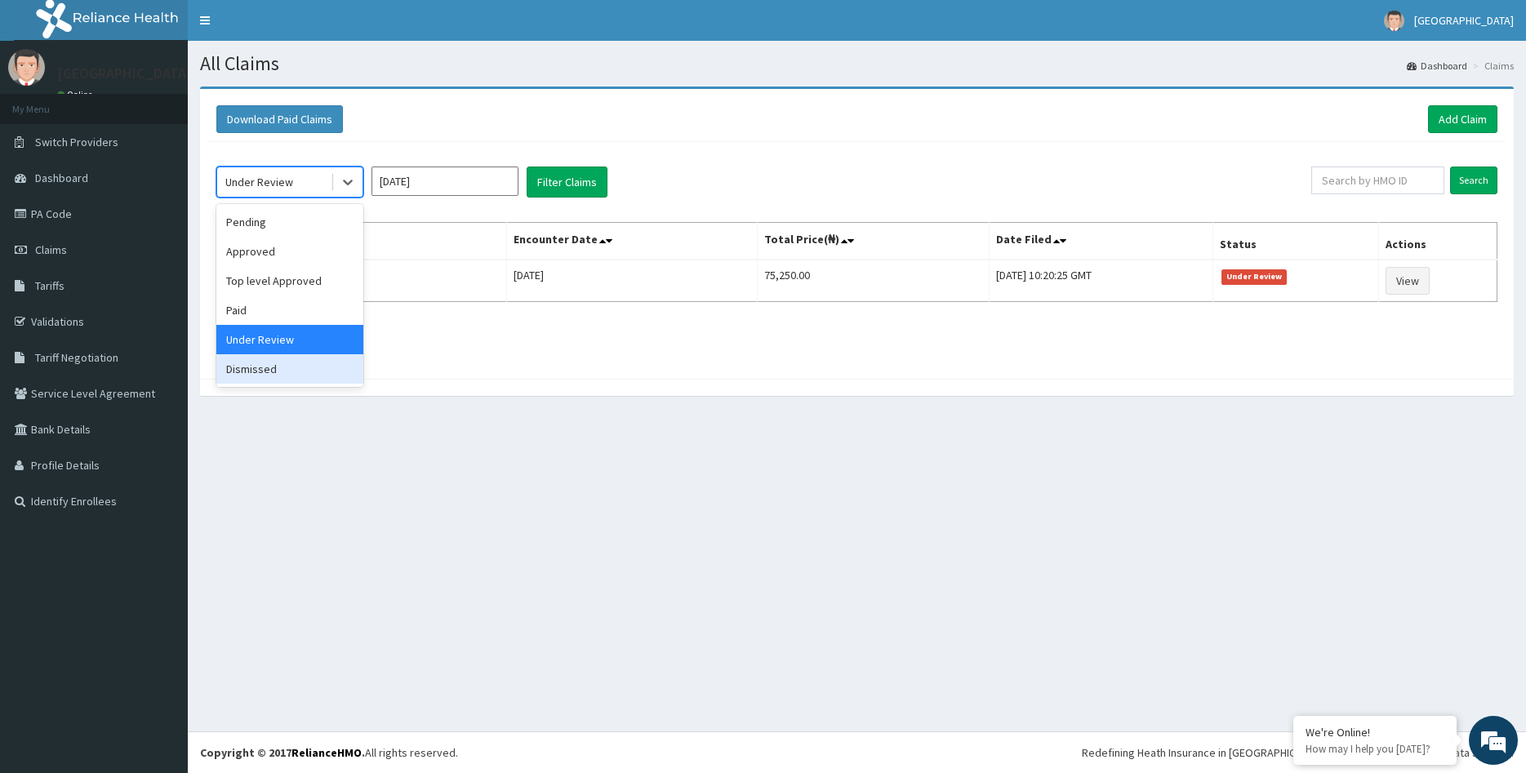
click at [245, 375] on div "Dismissed" at bounding box center [289, 368] width 147 height 29
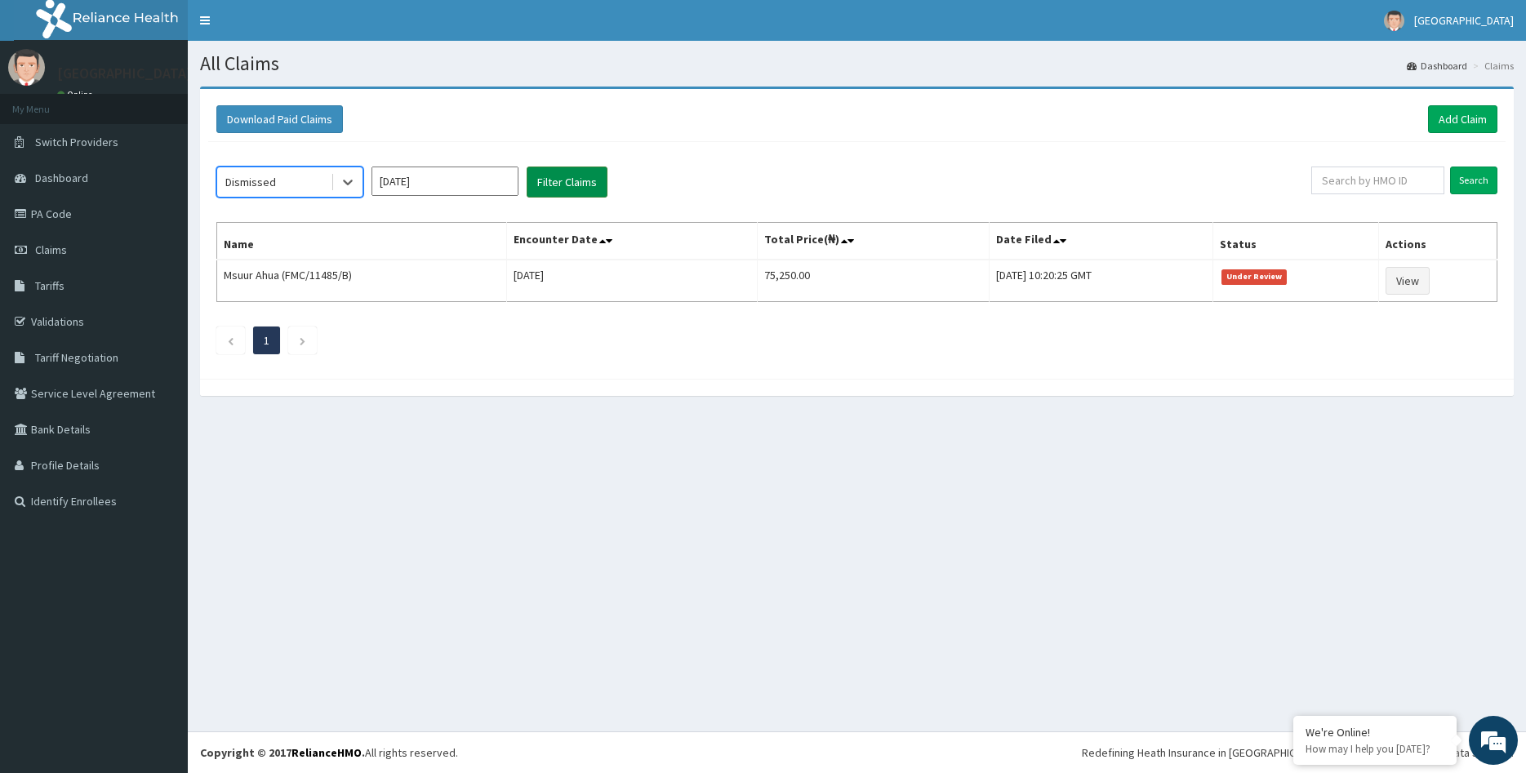
click at [558, 174] on button "Filter Claims" at bounding box center [567, 182] width 81 height 31
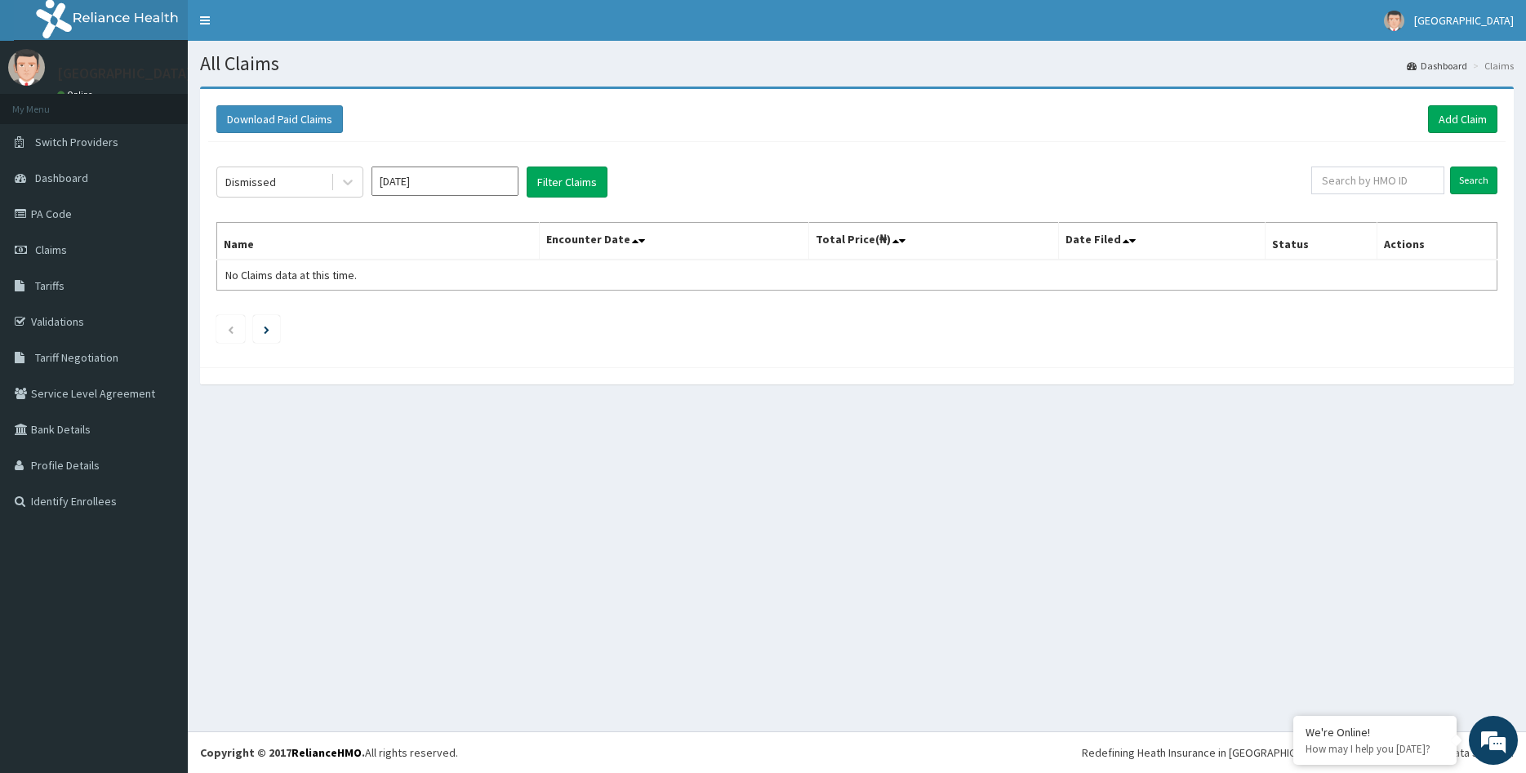
click at [477, 186] on input "[DATE]" at bounding box center [445, 181] width 147 height 29
click at [496, 320] on div "Sep" at bounding box center [493, 317] width 33 height 30
type input "[DATE]"
click at [554, 184] on button "Filter Claims" at bounding box center [567, 182] width 81 height 31
click at [353, 181] on icon at bounding box center [348, 182] width 16 height 16
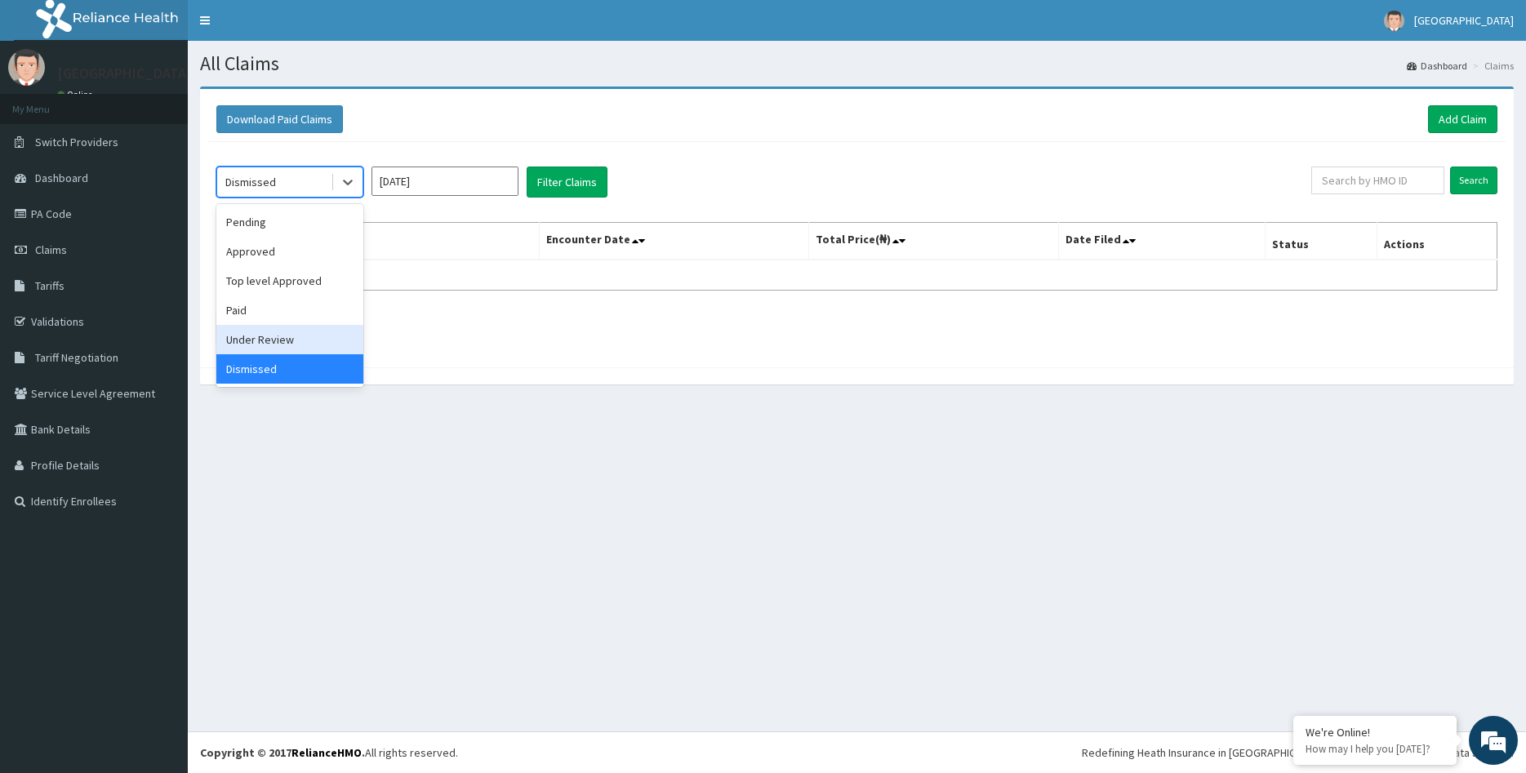
click at [279, 343] on div "Under Review" at bounding box center [289, 339] width 147 height 29
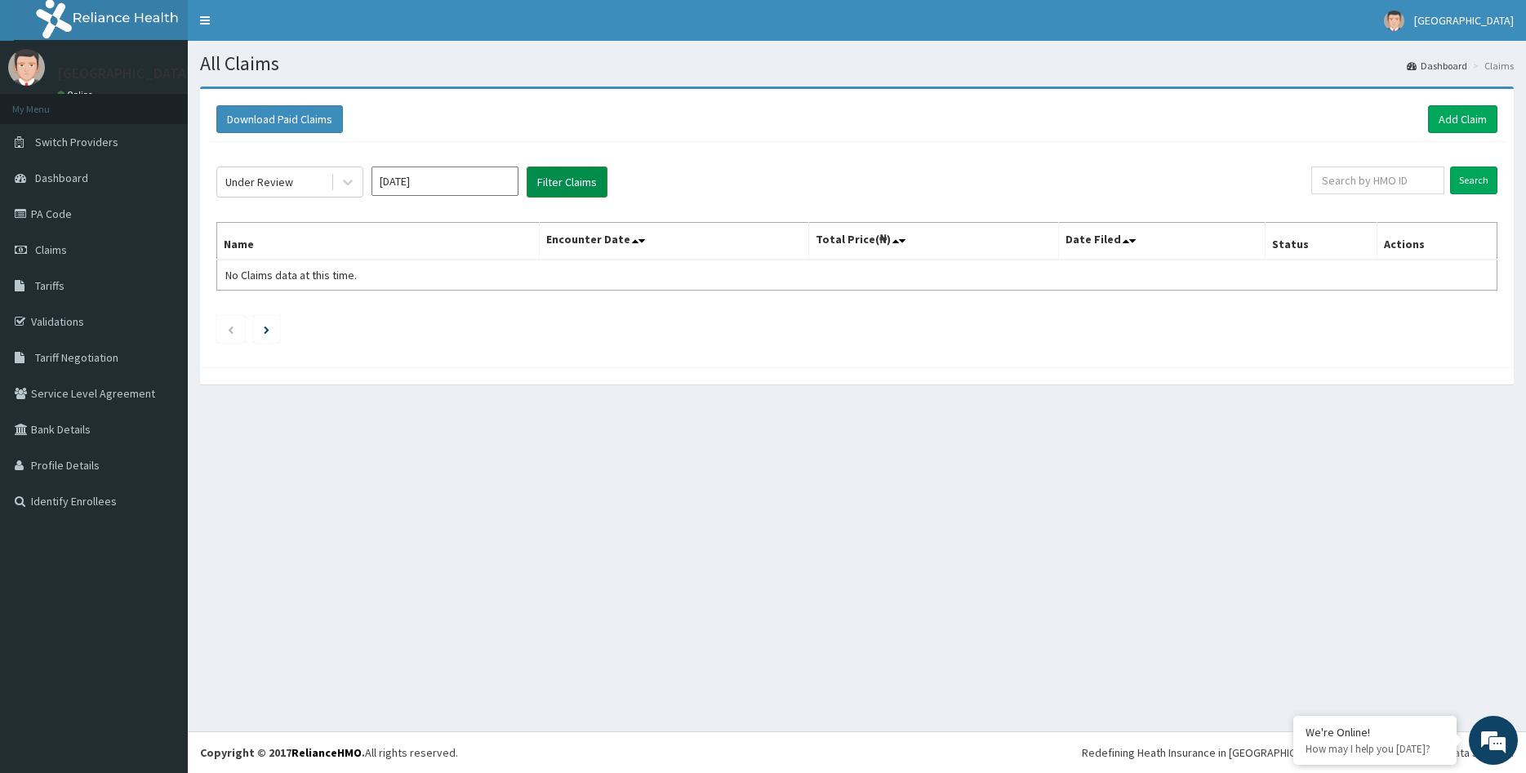
click at [570, 180] on button "Filter Claims" at bounding box center [567, 182] width 81 height 31
click at [354, 178] on icon at bounding box center [348, 182] width 16 height 16
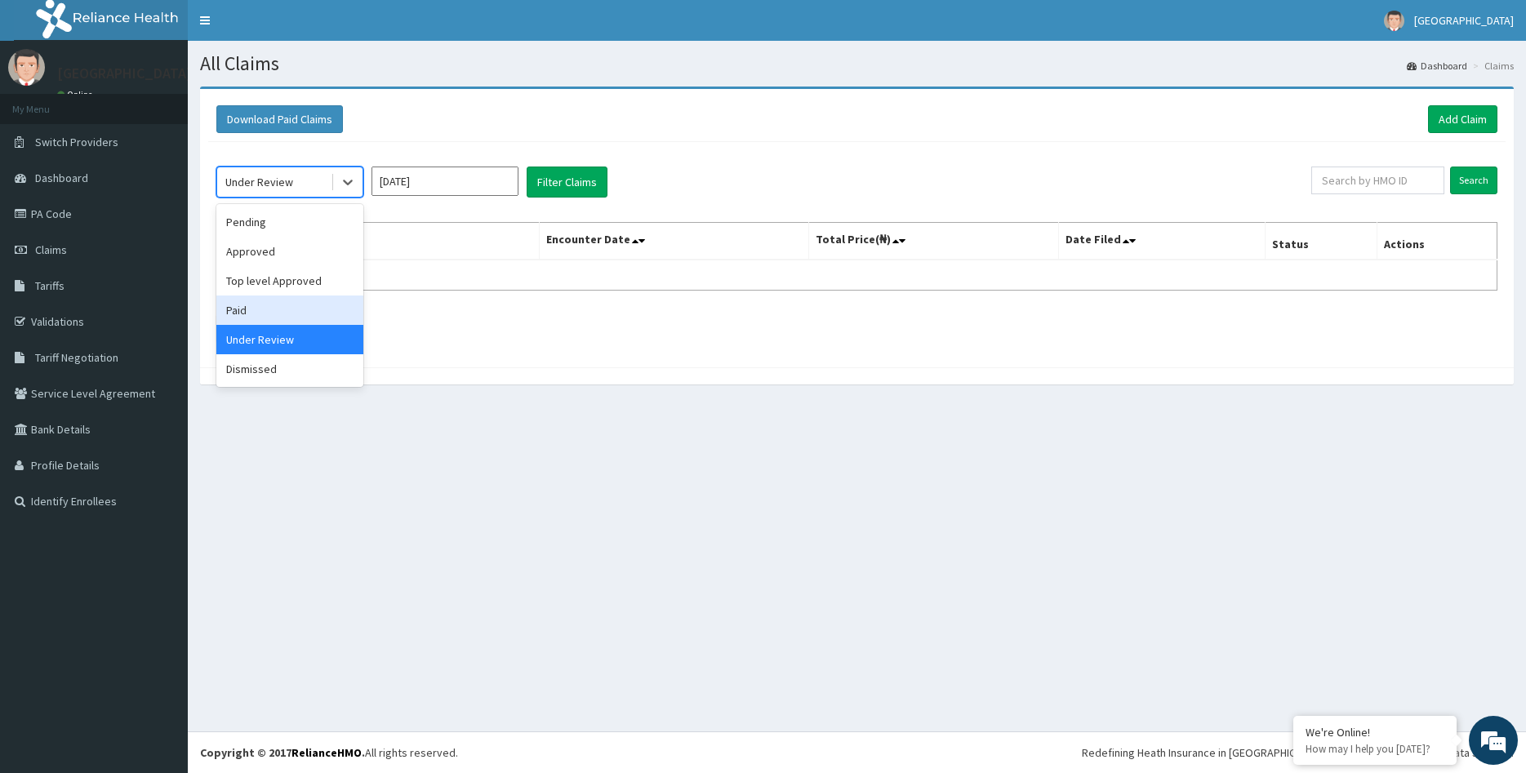
click at [274, 308] on div "Paid" at bounding box center [289, 310] width 147 height 29
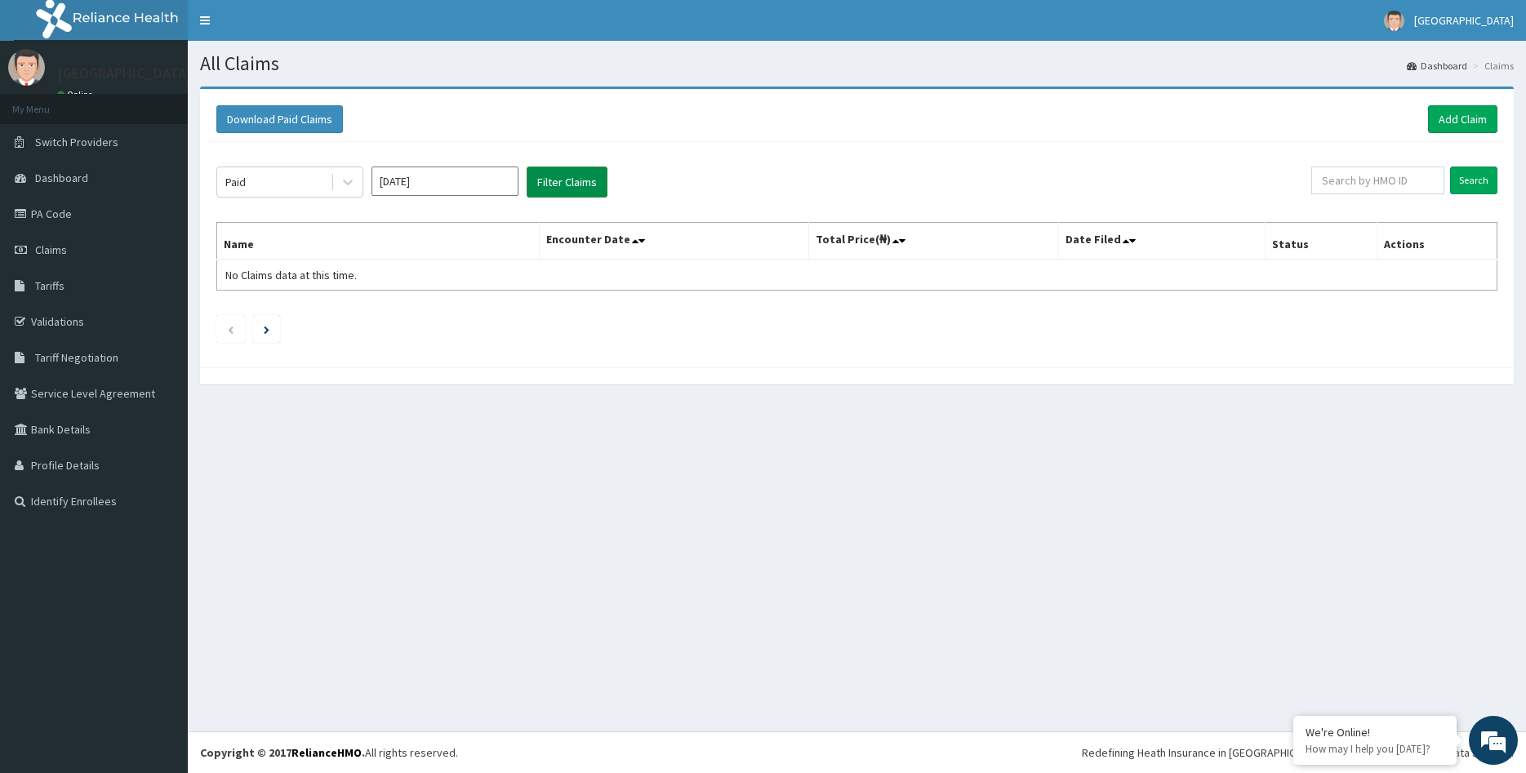
click at [562, 183] on button "Filter Claims" at bounding box center [567, 182] width 81 height 31
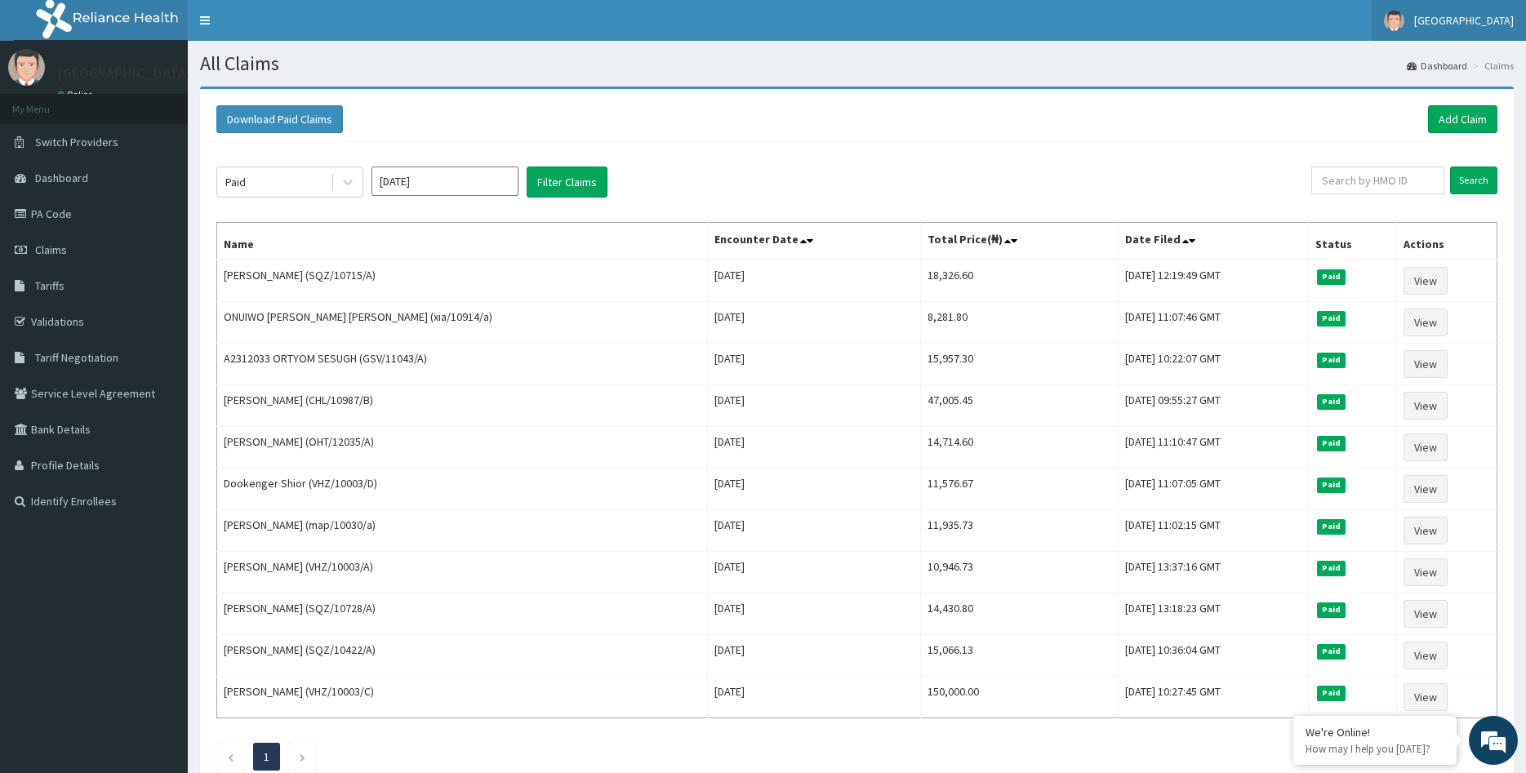
click at [1477, 16] on span "[GEOGRAPHIC_DATA]" at bounding box center [1464, 20] width 100 height 15
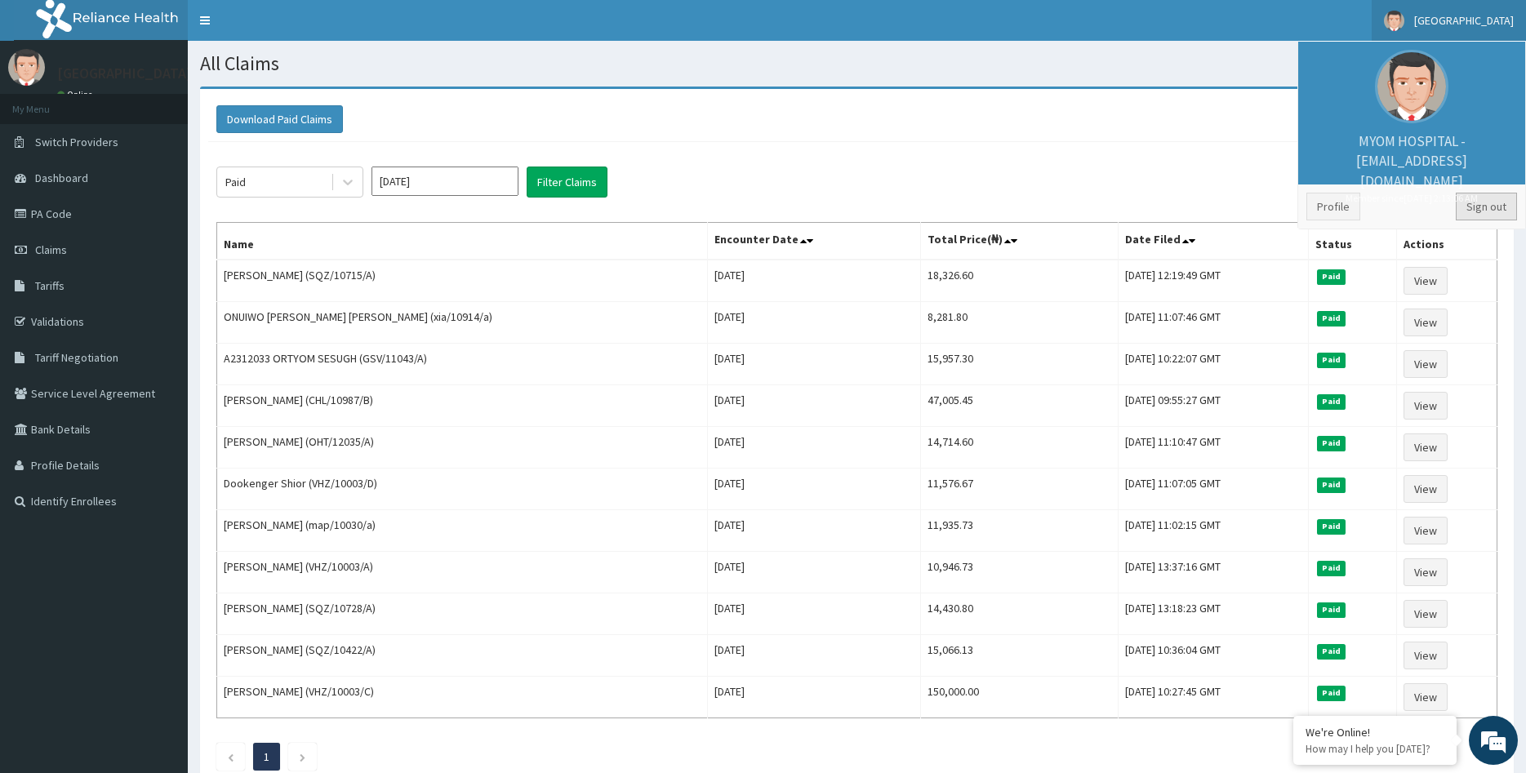
click at [1485, 210] on link "Sign out" at bounding box center [1486, 207] width 61 height 28
